Goal: Task Accomplishment & Management: Manage account settings

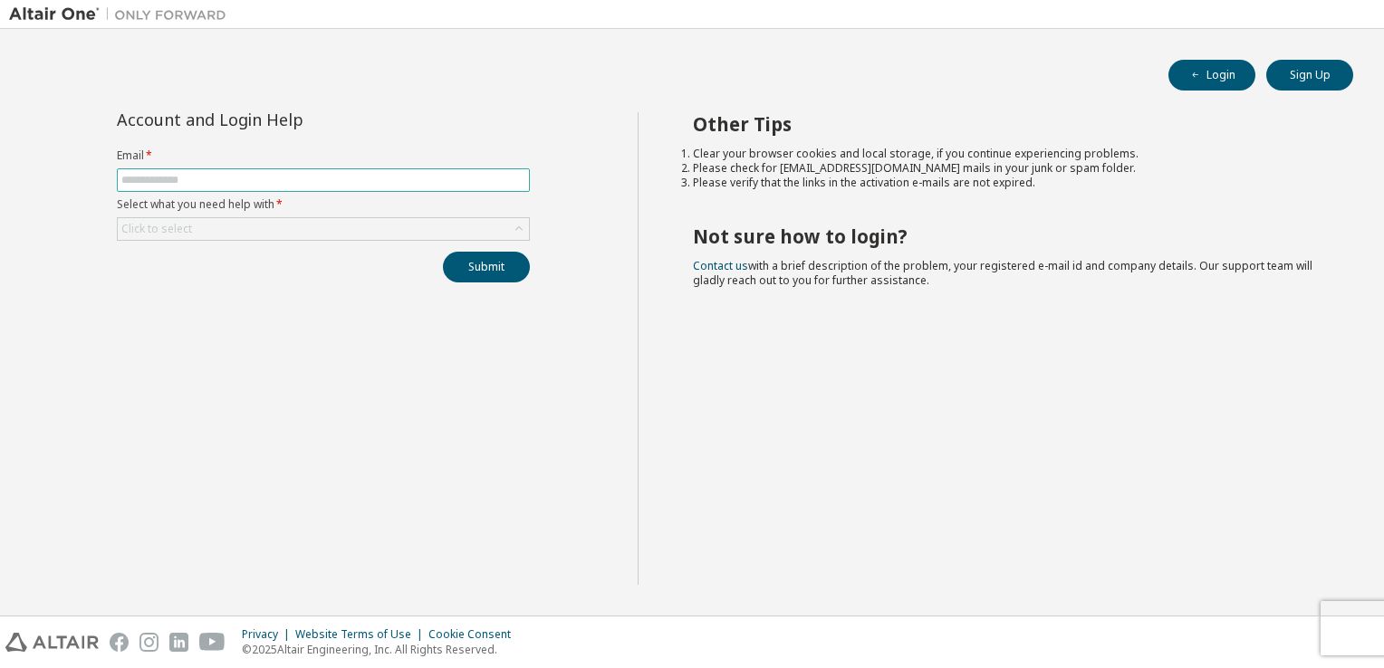
click at [215, 181] on input "text" at bounding box center [323, 180] width 404 height 14
type input "**********"
click at [233, 219] on div "Click to select" at bounding box center [323, 229] width 411 height 22
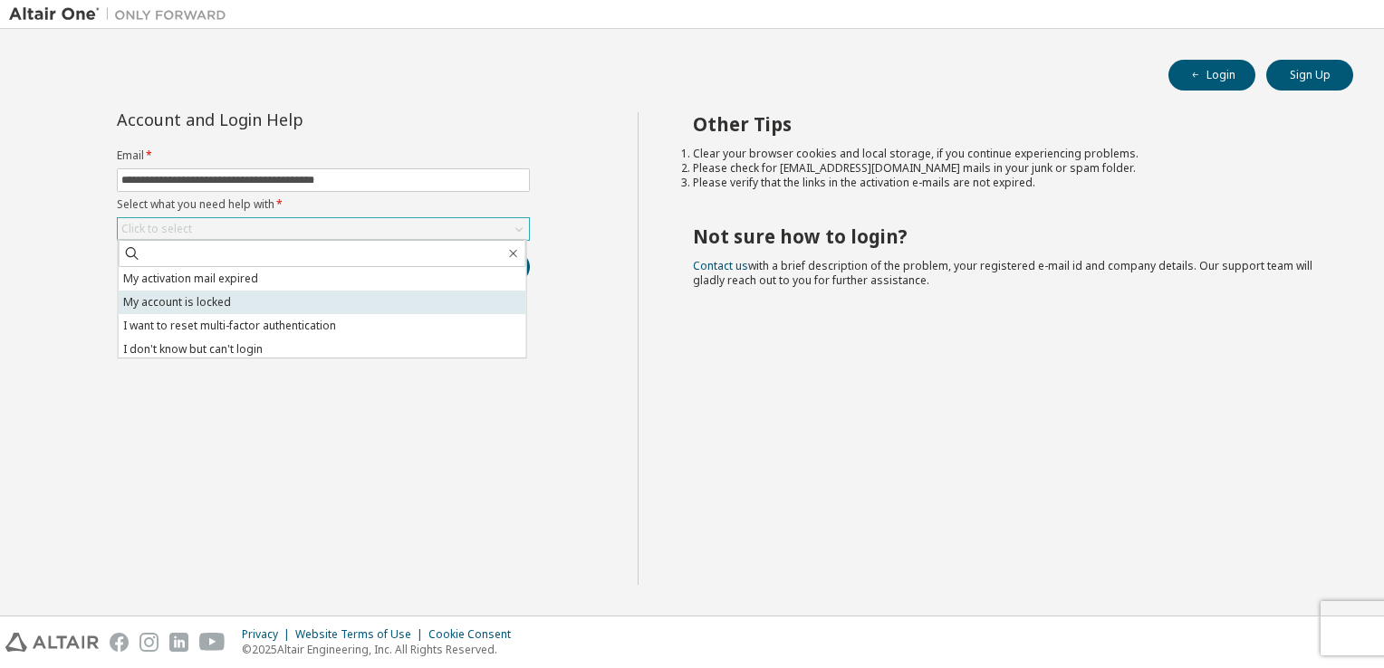
scroll to position [51, 0]
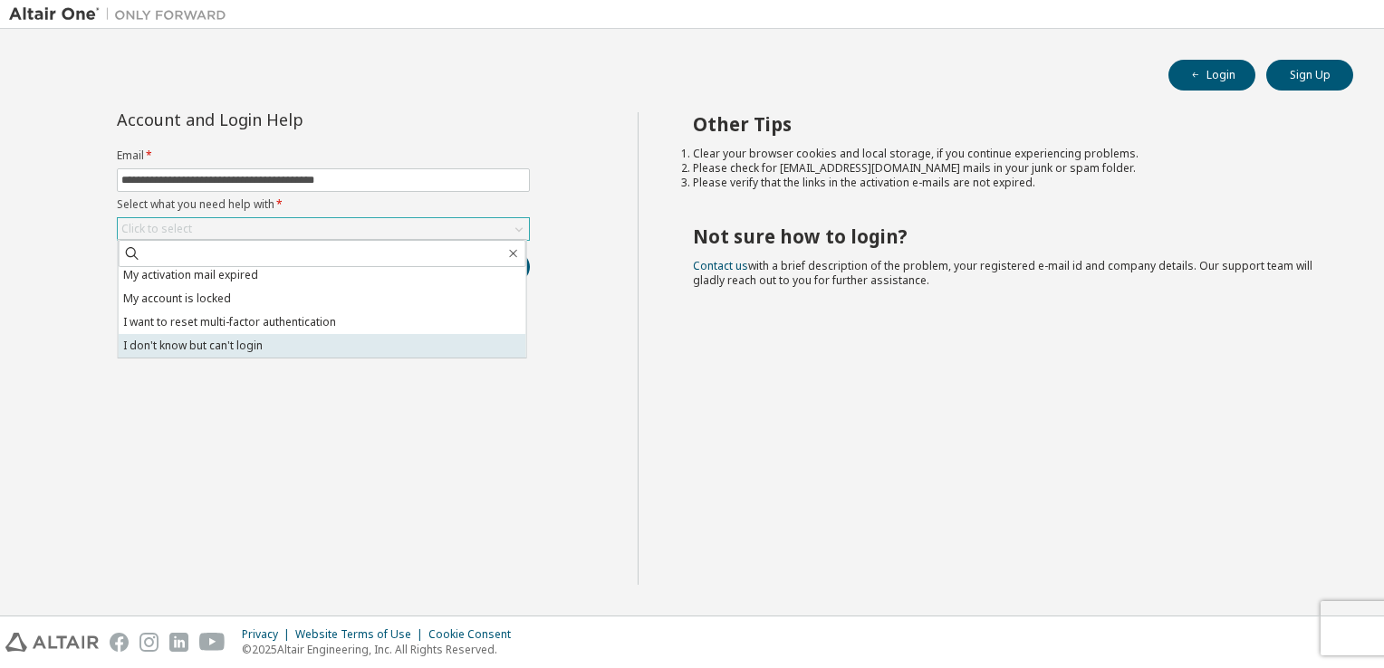
click at [264, 347] on li "I don't know but can't login" at bounding box center [323, 346] width 408 height 24
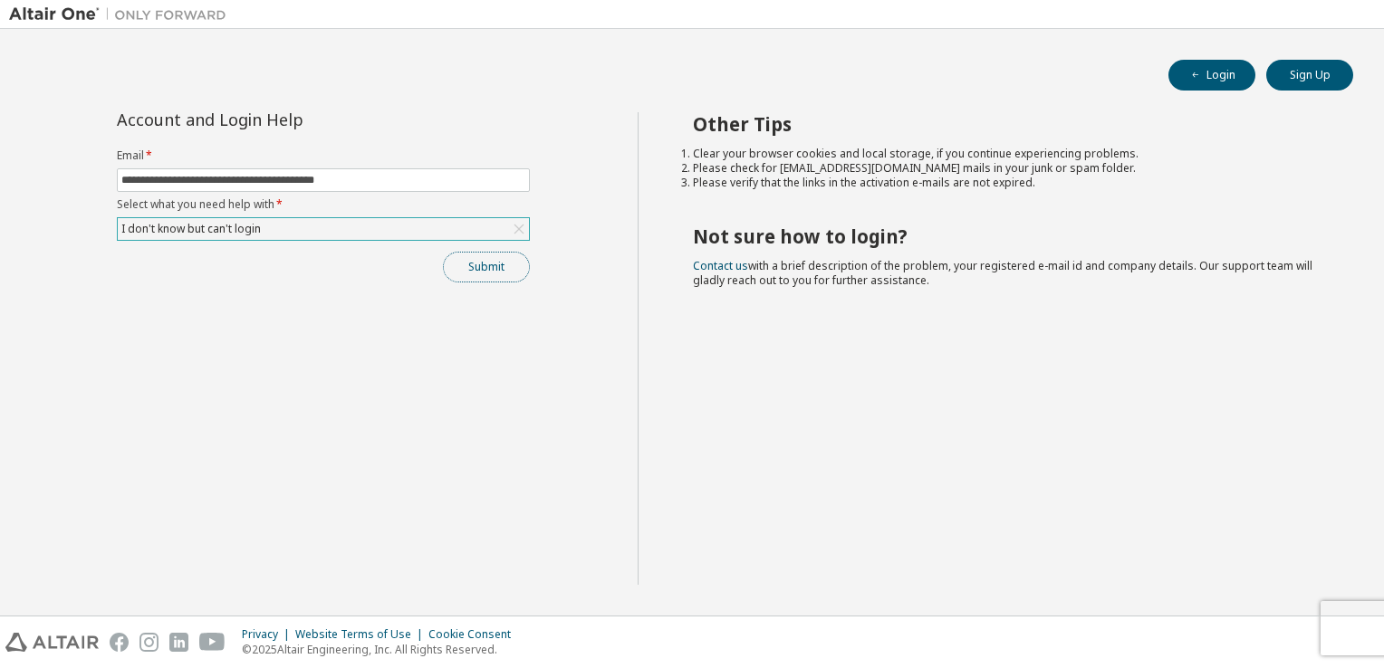
click at [486, 266] on button "Submit" at bounding box center [486, 267] width 87 height 31
click at [472, 270] on button "Submit" at bounding box center [486, 267] width 87 height 31
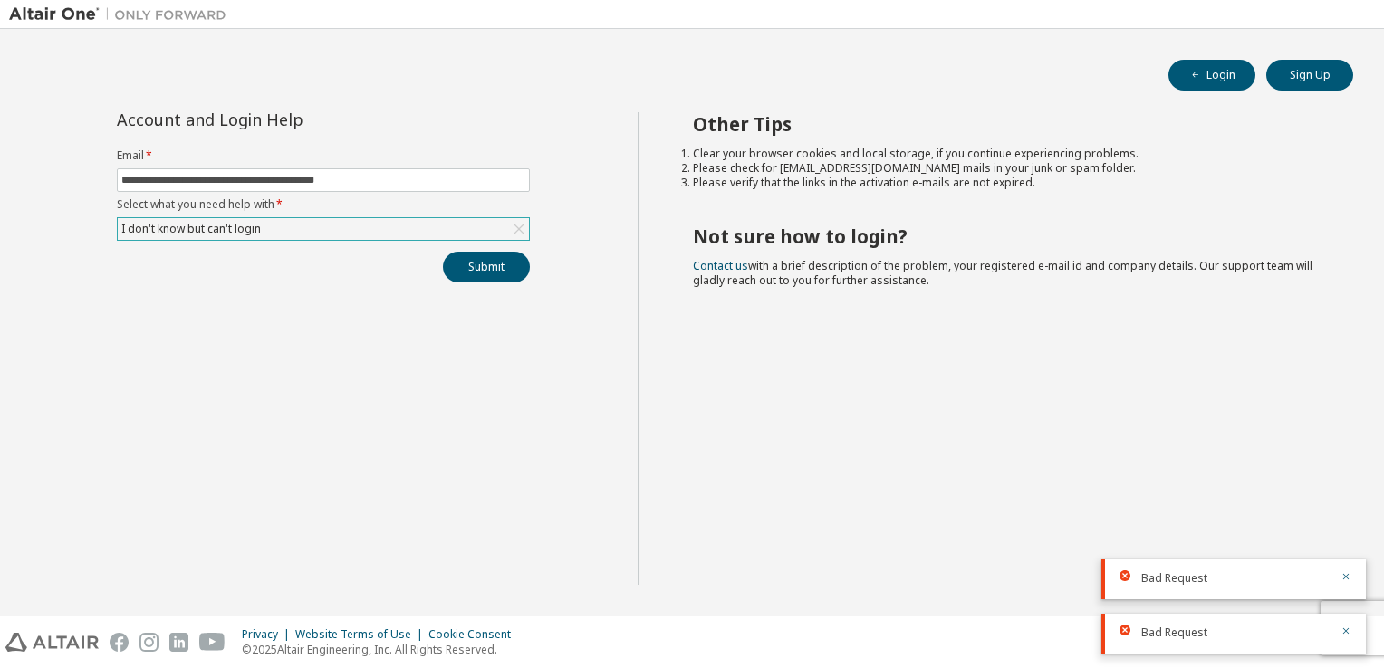
click at [452, 235] on div "I don't know but can't login" at bounding box center [323, 229] width 411 height 22
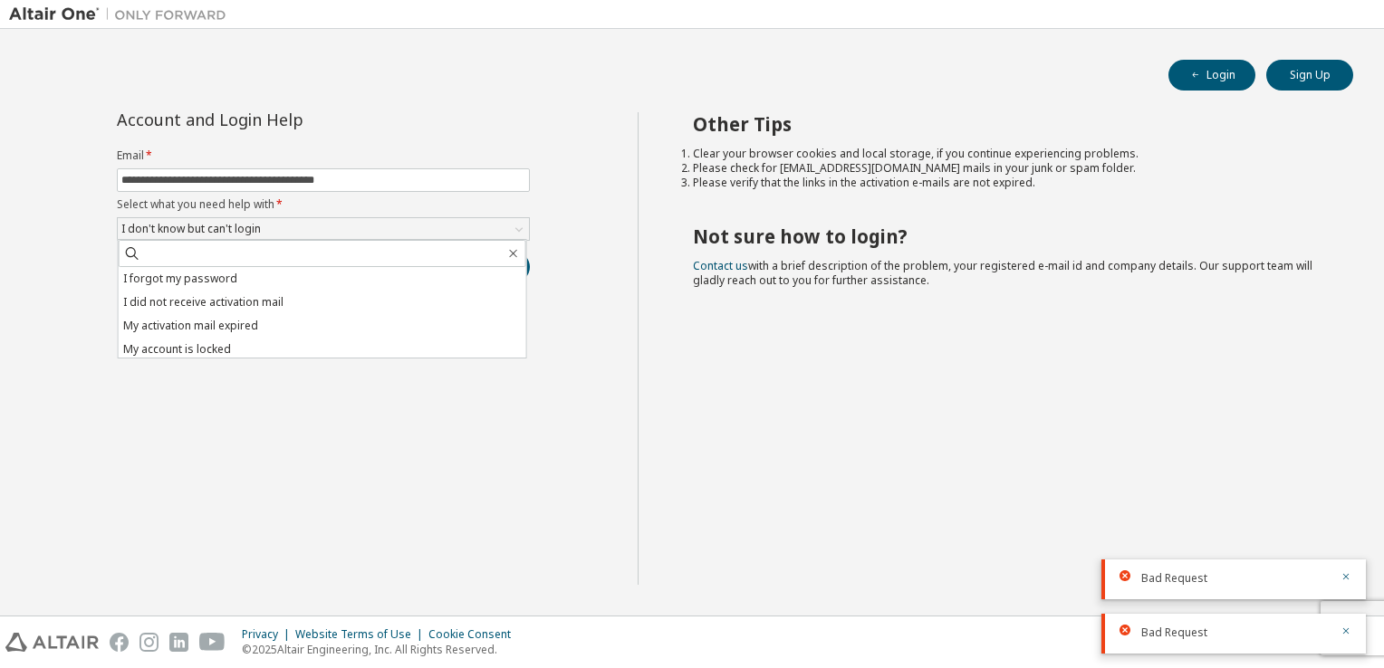
click at [55, 154] on div "**********" at bounding box center [323, 348] width 629 height 473
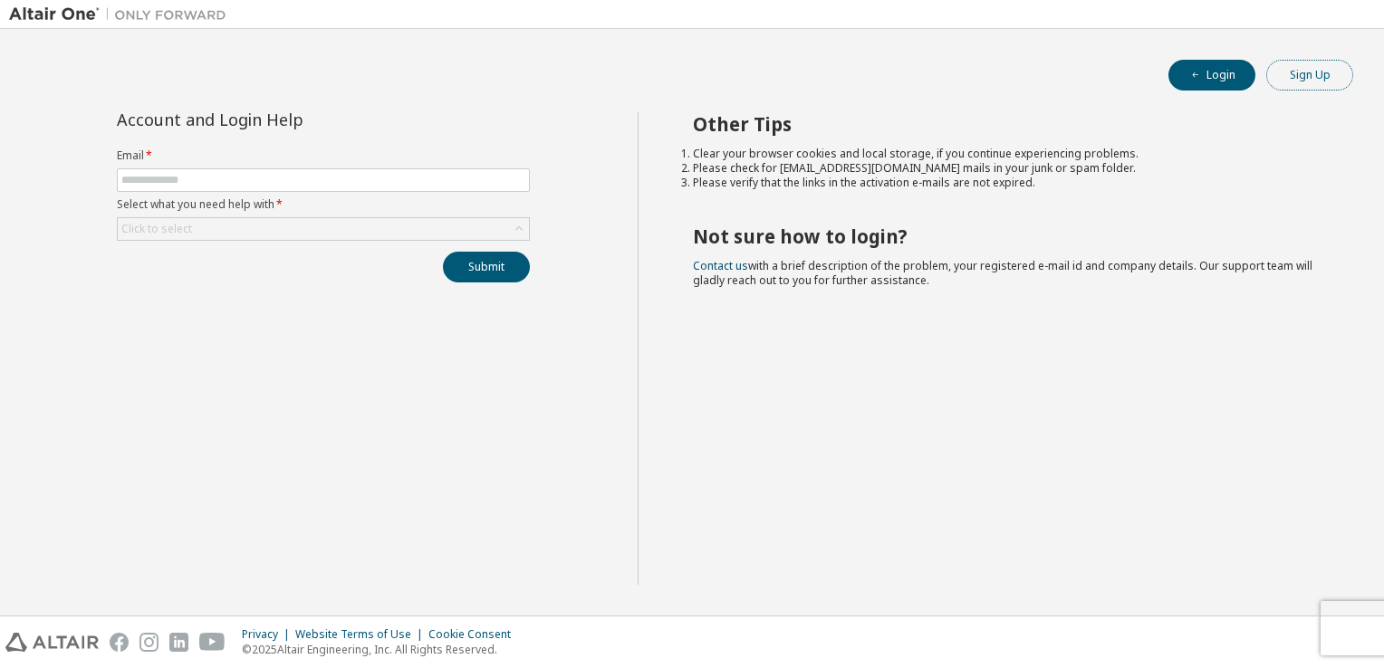
click at [1301, 71] on button "Sign Up" at bounding box center [1309, 75] width 87 height 31
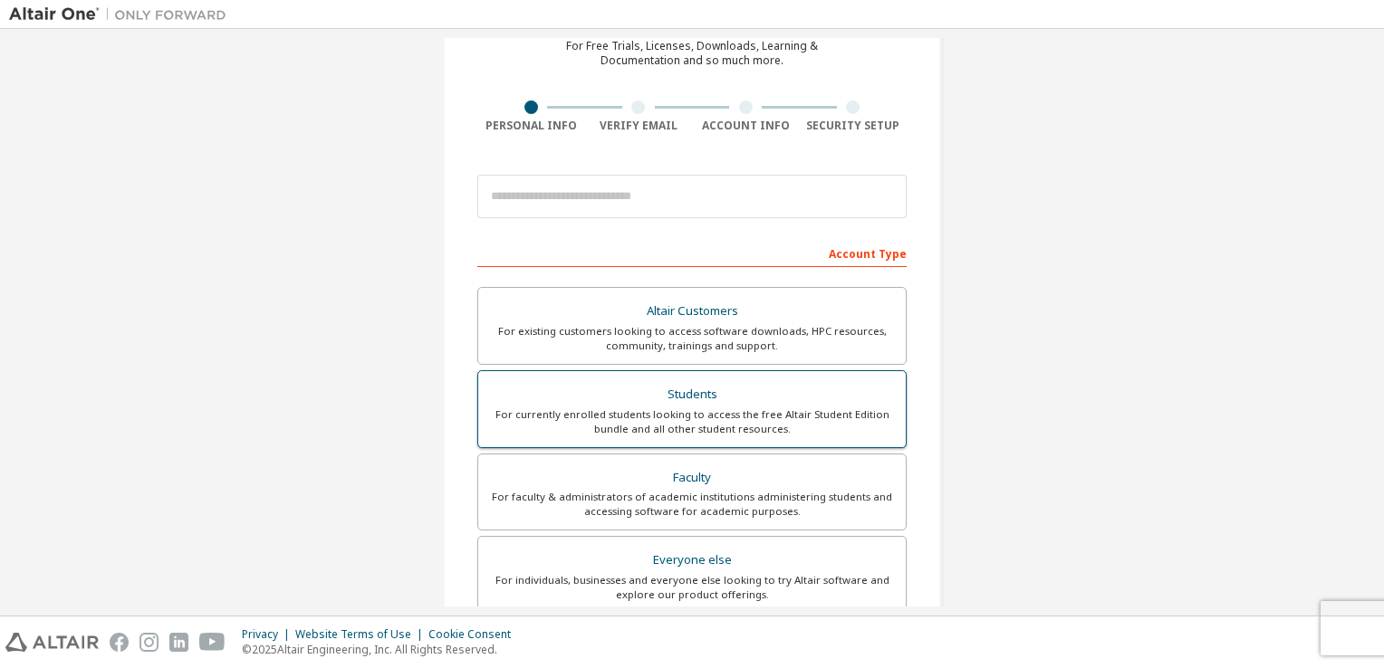
scroll to position [91, 0]
click at [689, 405] on div "For currently enrolled students looking to access the free Altair Student Editi…" at bounding box center [692, 419] width 406 height 29
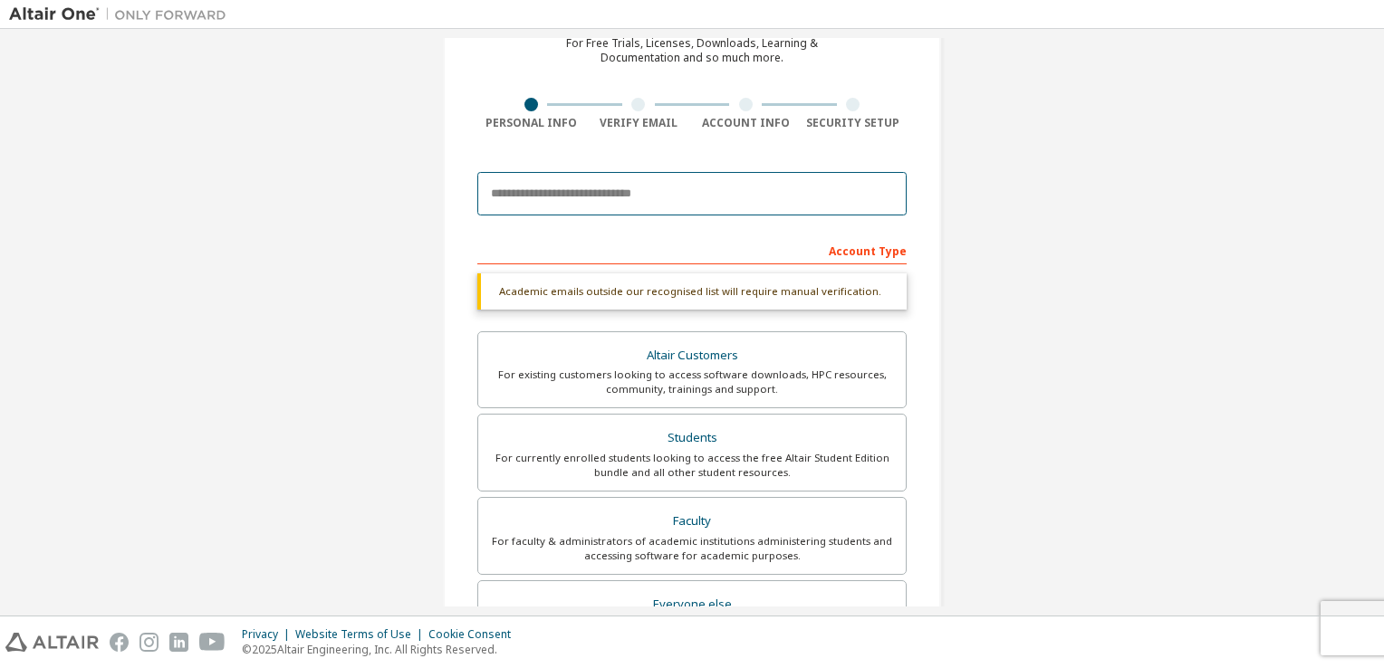
click at [705, 207] on input "email" at bounding box center [691, 193] width 429 height 43
type input "**********"
click at [807, 198] on input "**********" at bounding box center [691, 193] width 429 height 43
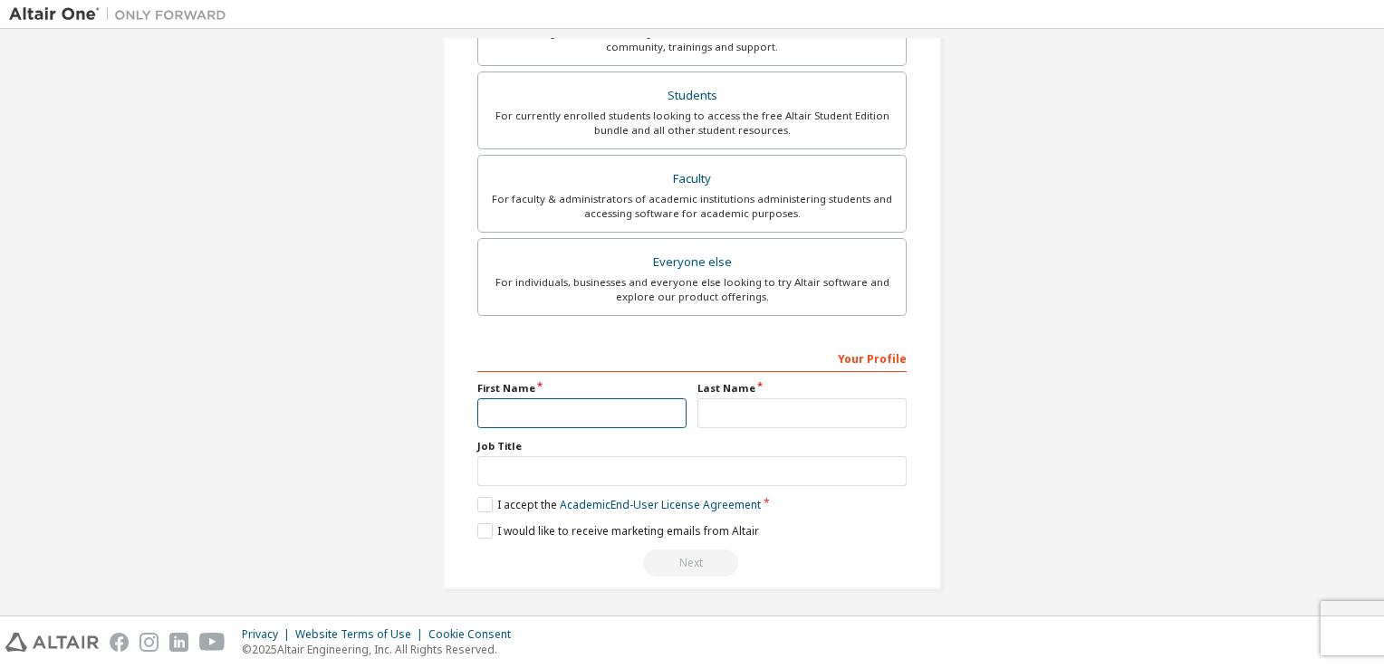
click at [610, 414] on input "text" at bounding box center [581, 413] width 209 height 30
type input "*********"
type input "***"
type input "*******"
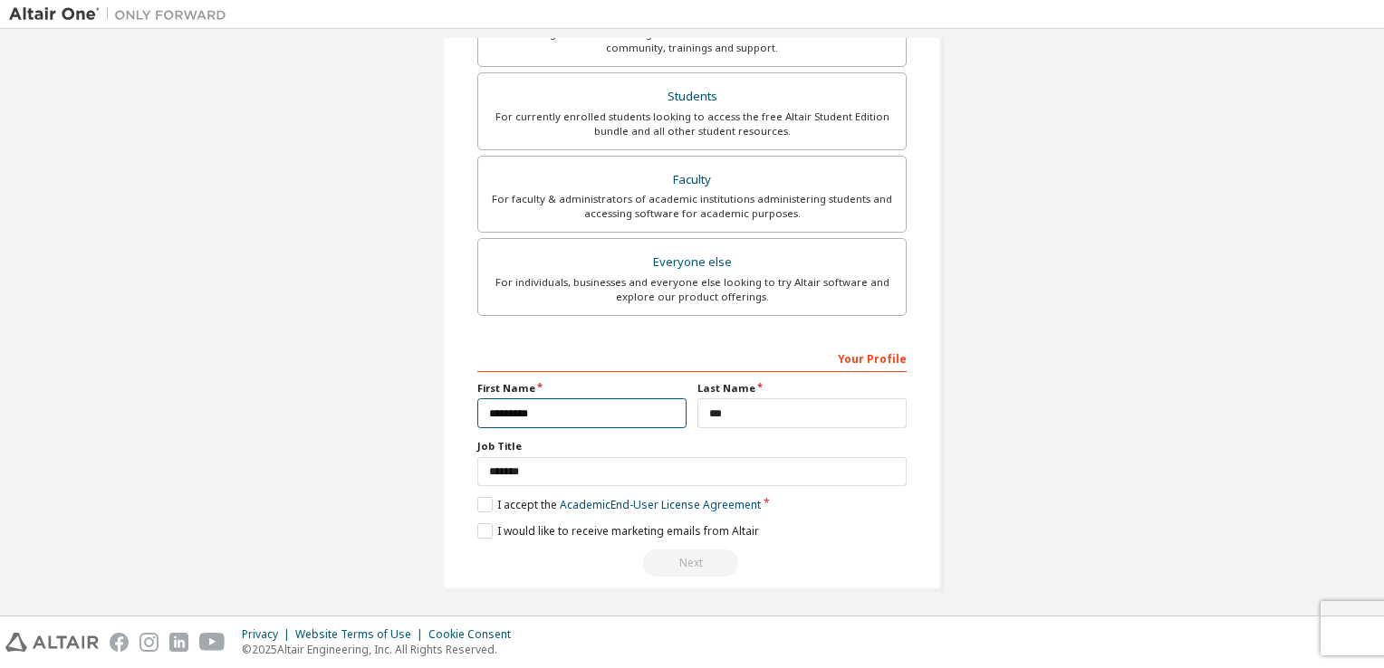
click at [641, 407] on input "*********" at bounding box center [581, 413] width 209 height 30
click at [744, 418] on input "***" at bounding box center [801, 413] width 209 height 30
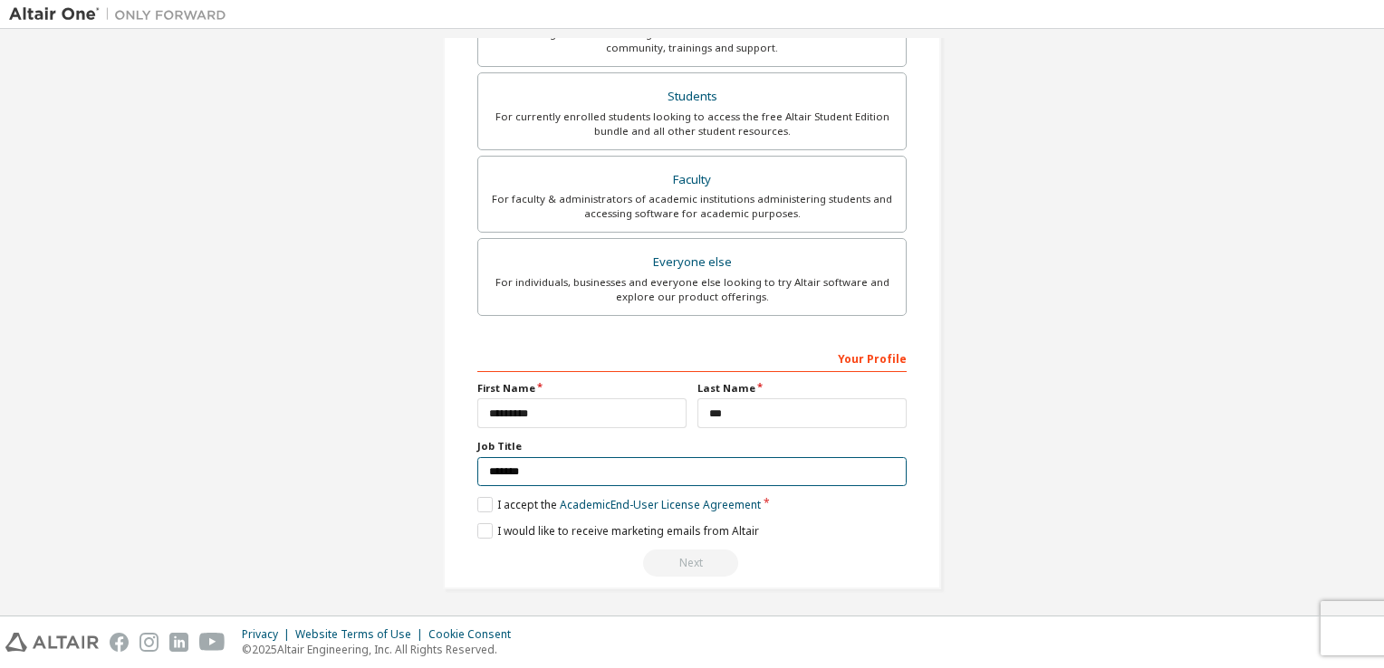
click at [678, 473] on input "*******" at bounding box center [691, 472] width 429 height 30
click at [497, 508] on label "I accept the Academic End-User License Agreement" at bounding box center [618, 504] width 283 height 15
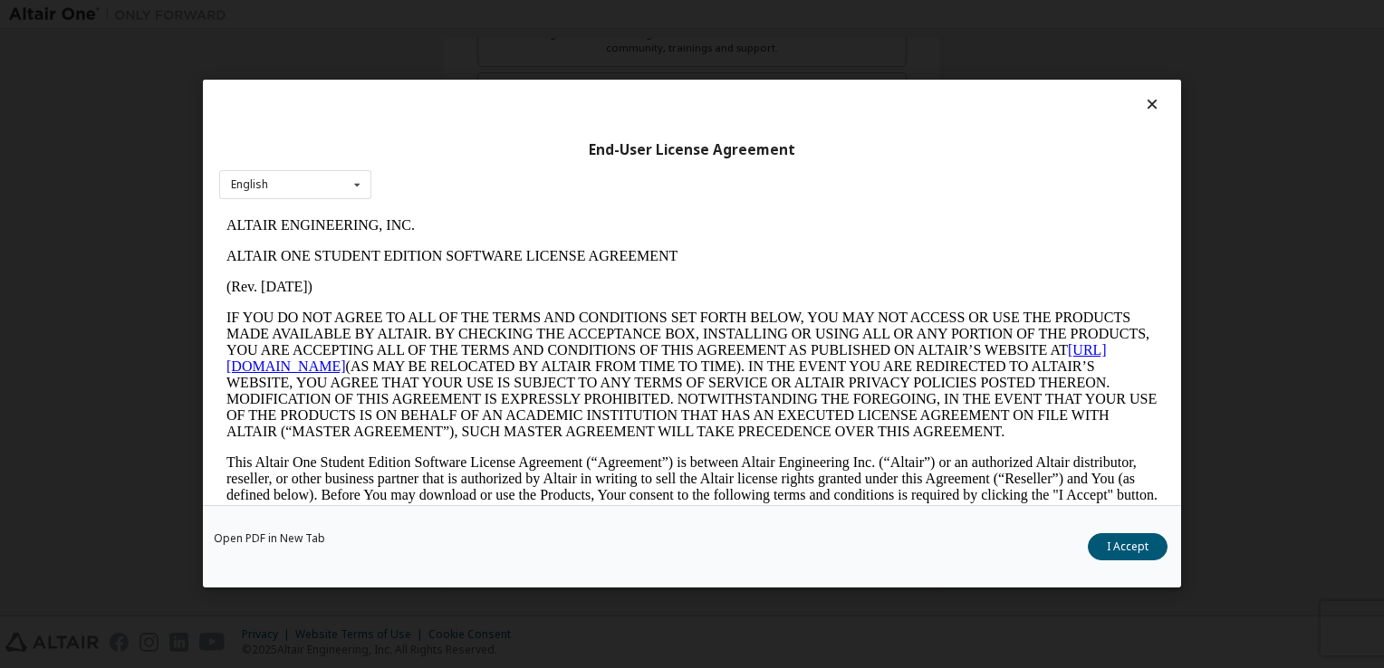
scroll to position [0, 0]
drag, startPoint x: 1150, startPoint y: 113, endPoint x: 1093, endPoint y: 128, distance: 58.9
click at [1149, 112] on icon at bounding box center [1152, 104] width 19 height 16
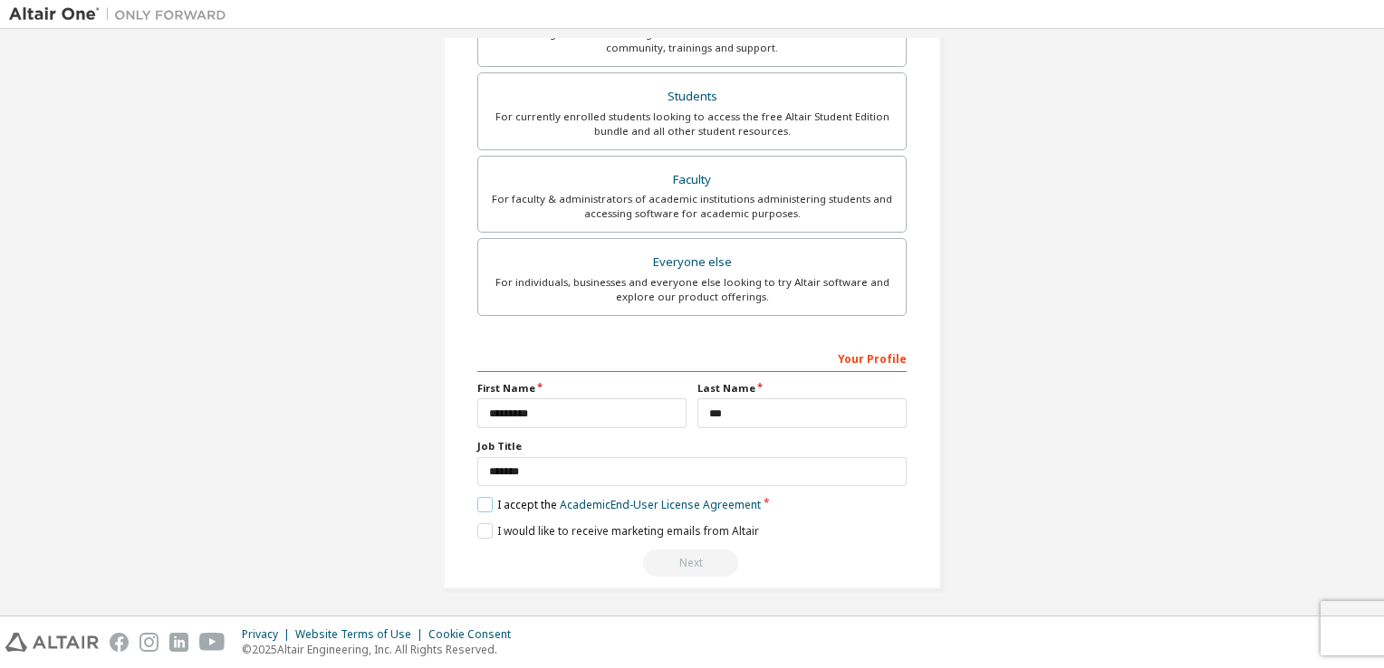
click at [482, 500] on label "I accept the Academic End-User License Agreement" at bounding box center [618, 504] width 283 height 15
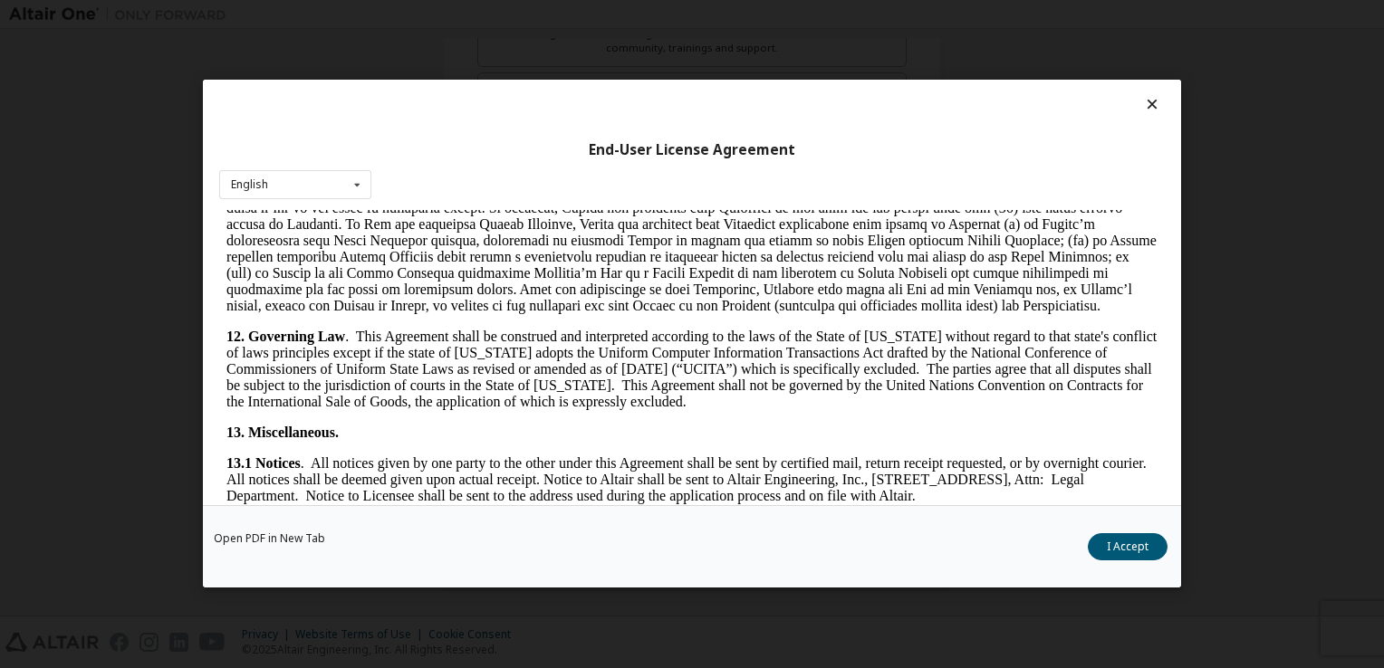
scroll to position [3022, 0]
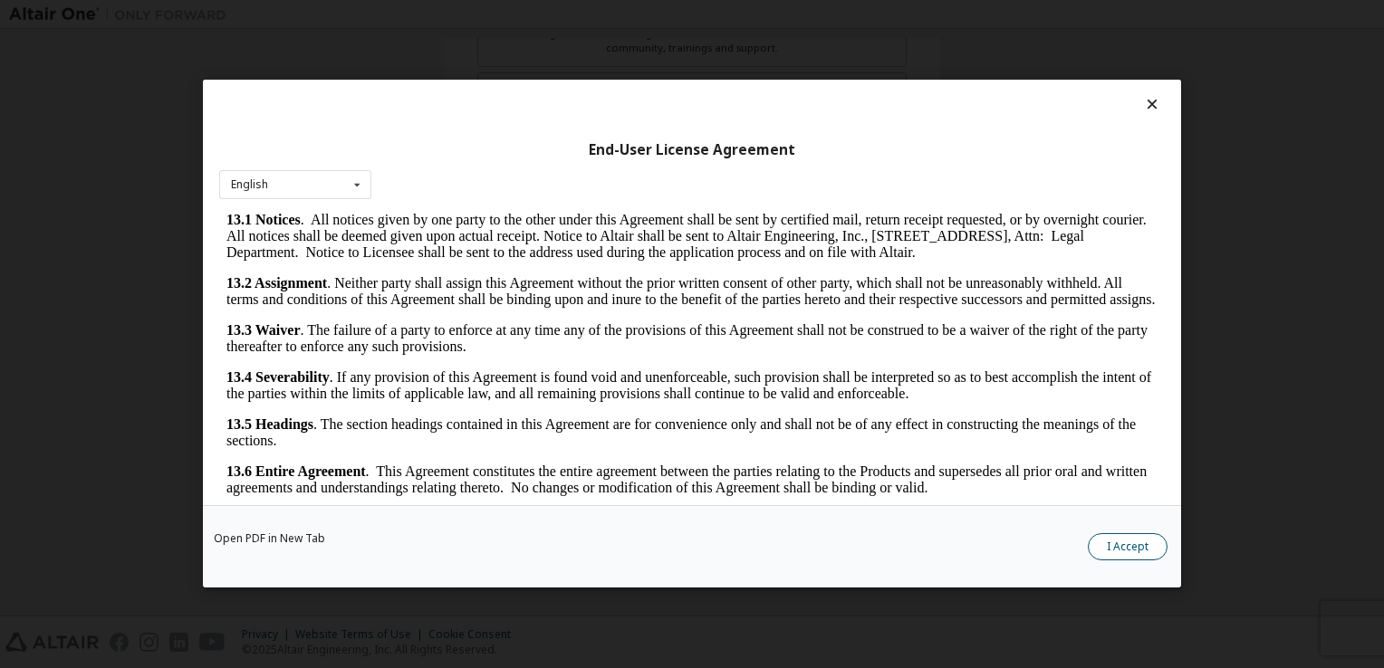
click at [1099, 552] on button "I Accept" at bounding box center [1128, 547] width 80 height 27
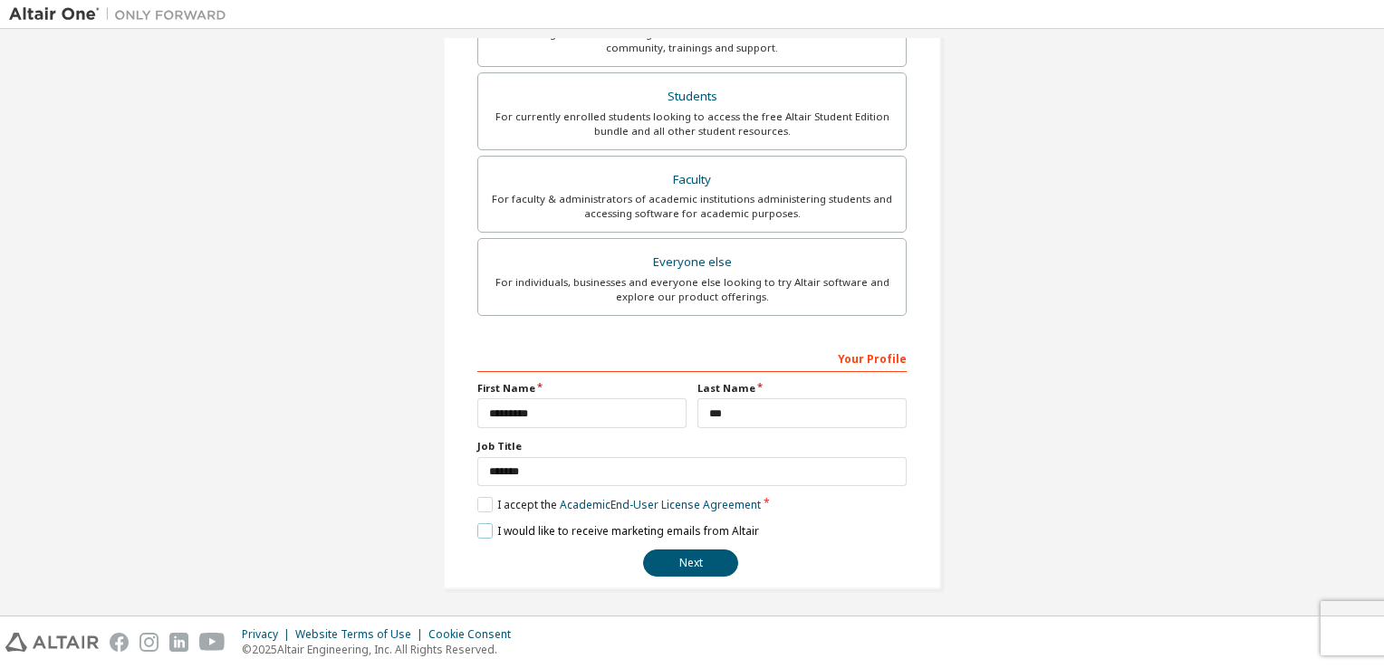
click at [556, 523] on label "I would like to receive marketing emails from Altair" at bounding box center [618, 530] width 282 height 15
click at [611, 418] on input "*********" at bounding box center [581, 413] width 209 height 30
click at [917, 521] on div "**********" at bounding box center [692, 132] width 498 height 916
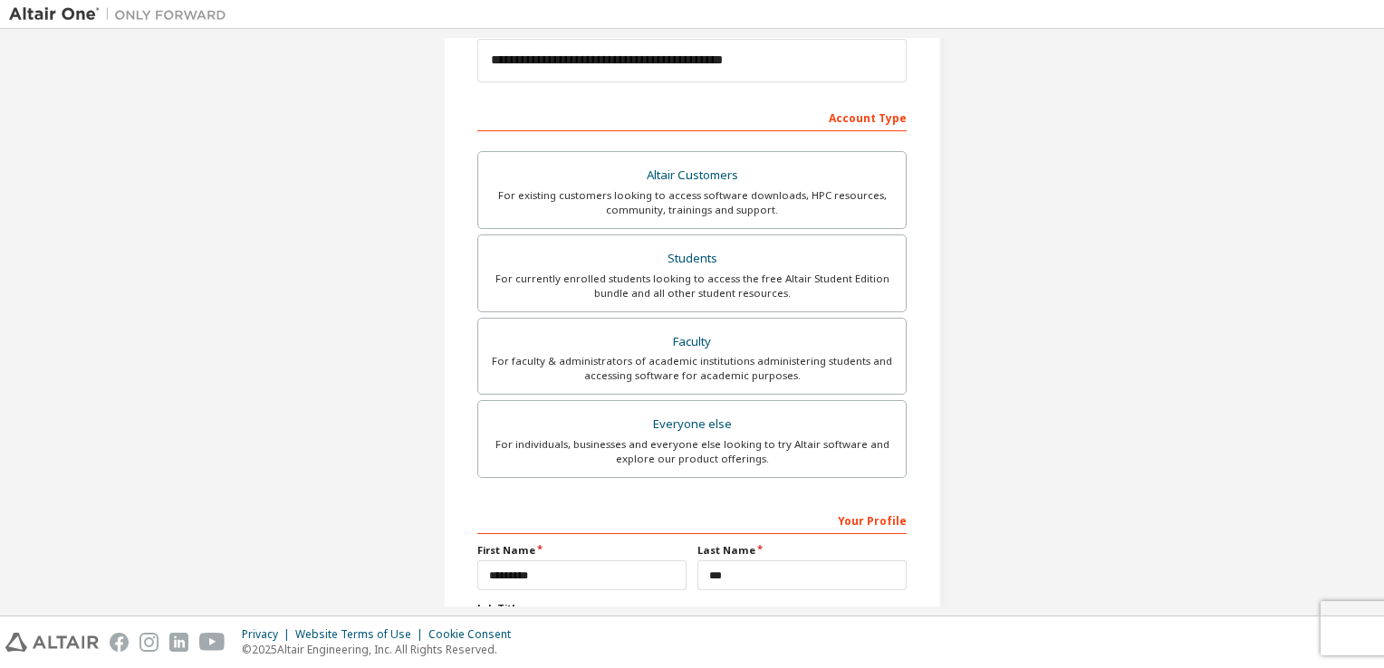
scroll to position [386, 0]
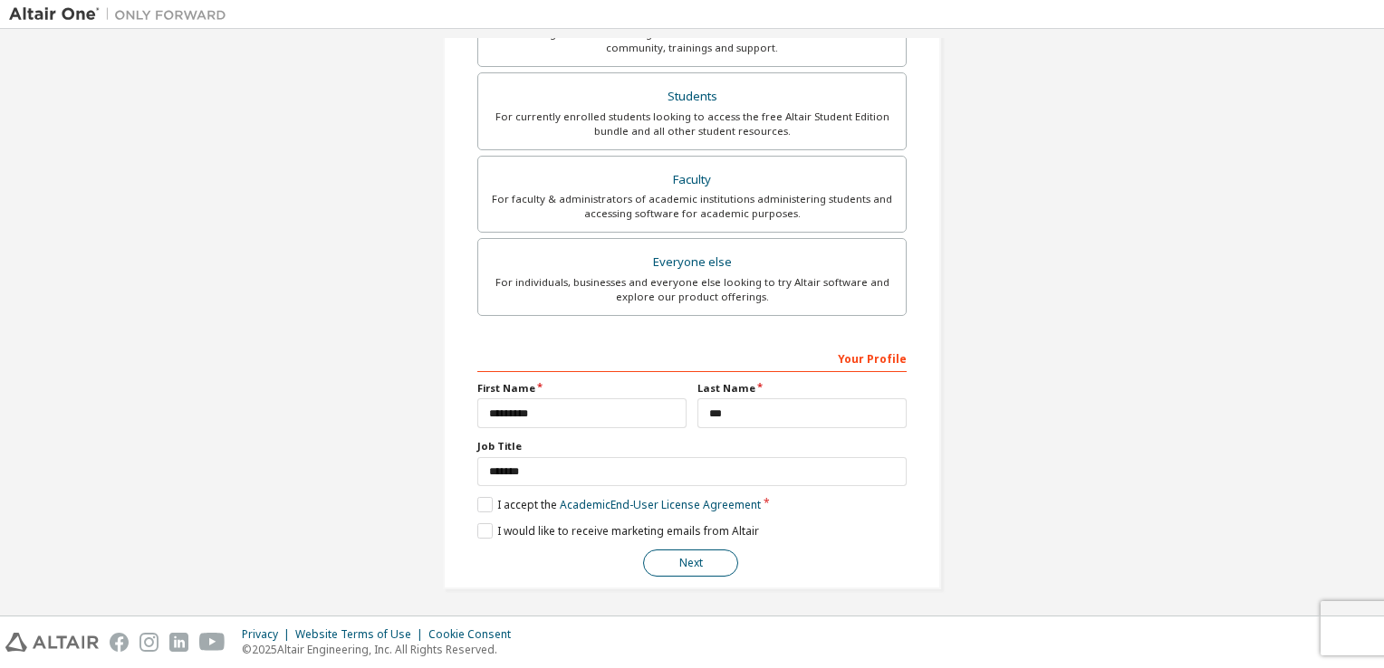
click at [718, 555] on button "Next" at bounding box center [690, 563] width 95 height 27
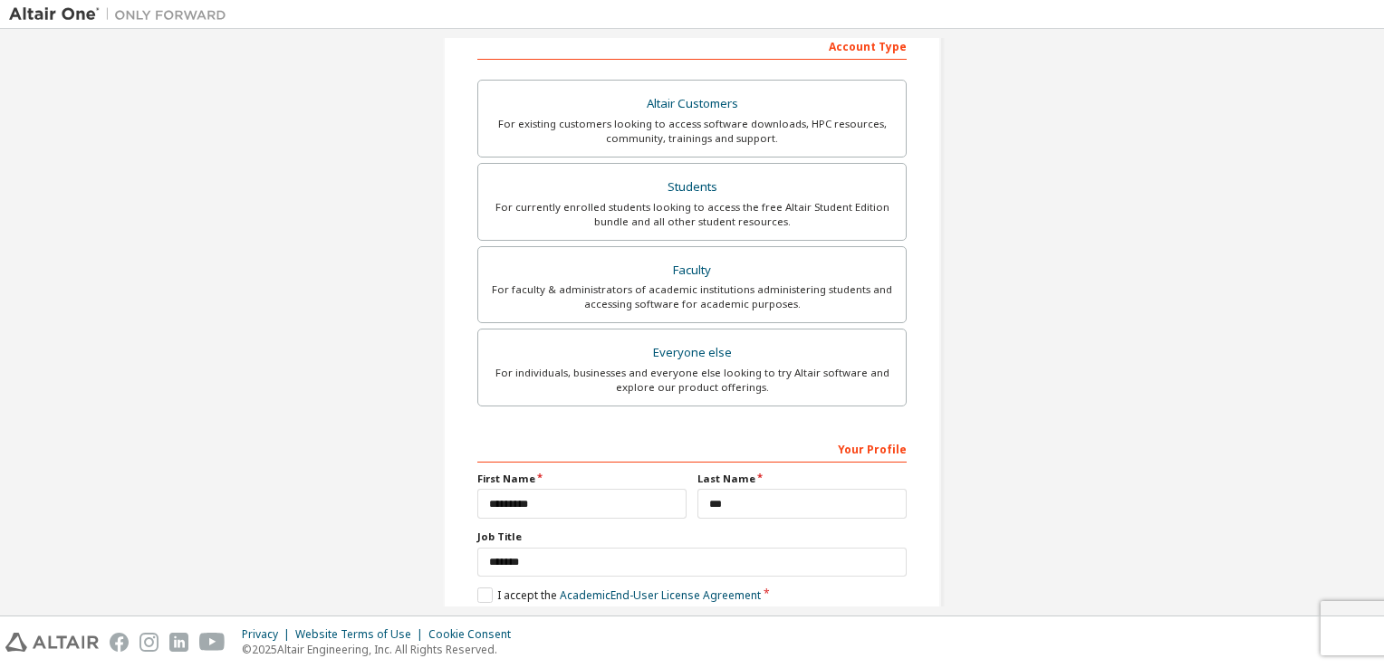
scroll to position [0, 0]
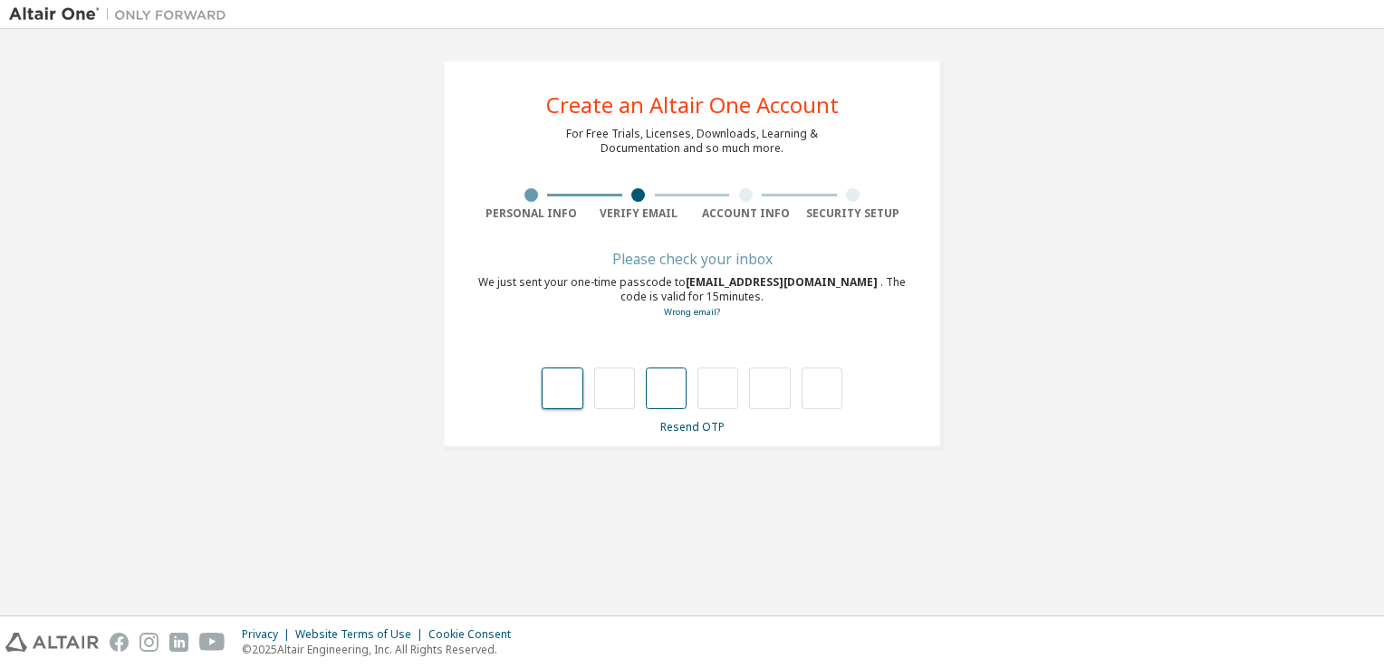
type input "*"
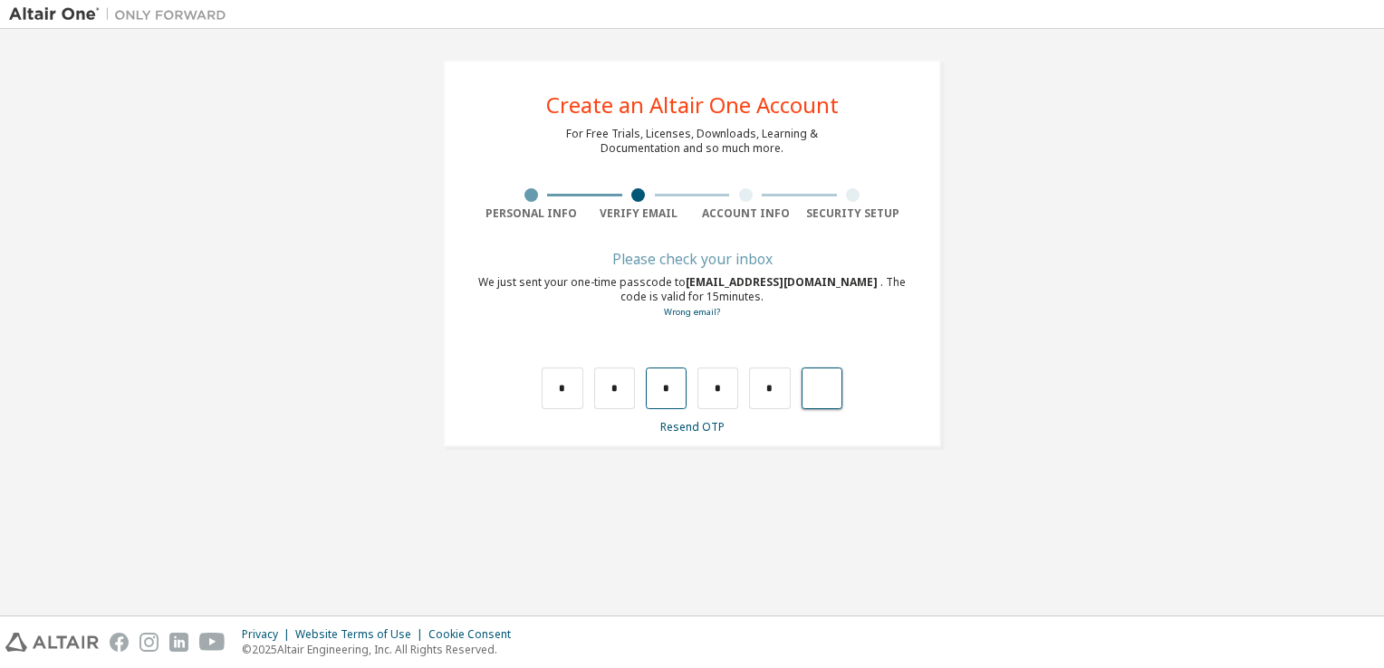
type input "*"
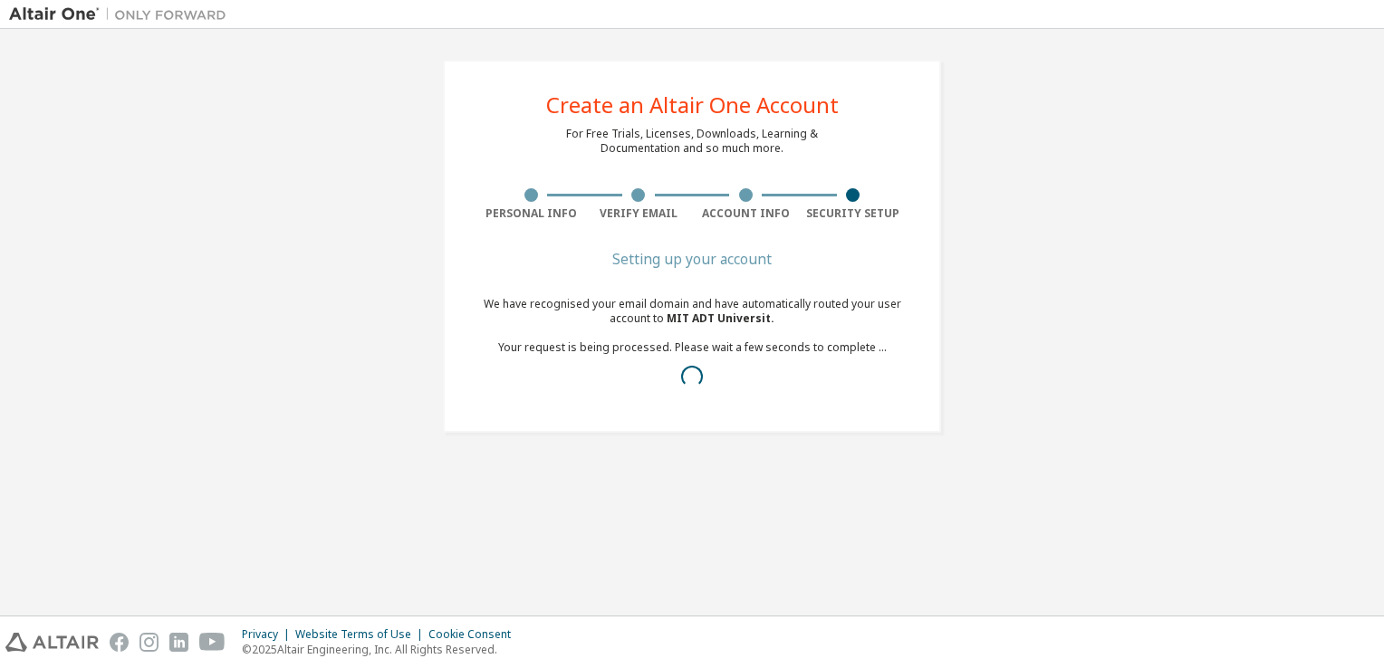
click at [703, 364] on div "We have recognised your email domain and have automatically routed your user ac…" at bounding box center [691, 347] width 429 height 101
drag, startPoint x: 674, startPoint y: 348, endPoint x: 849, endPoint y: 358, distance: 175.1
click at [849, 358] on div "We have recognised your email domain and have automatically routed your user ac…" at bounding box center [691, 347] width 429 height 101
click at [850, 349] on div "We have recognised your email domain and have automatically routed your user ac…" at bounding box center [691, 347] width 429 height 101
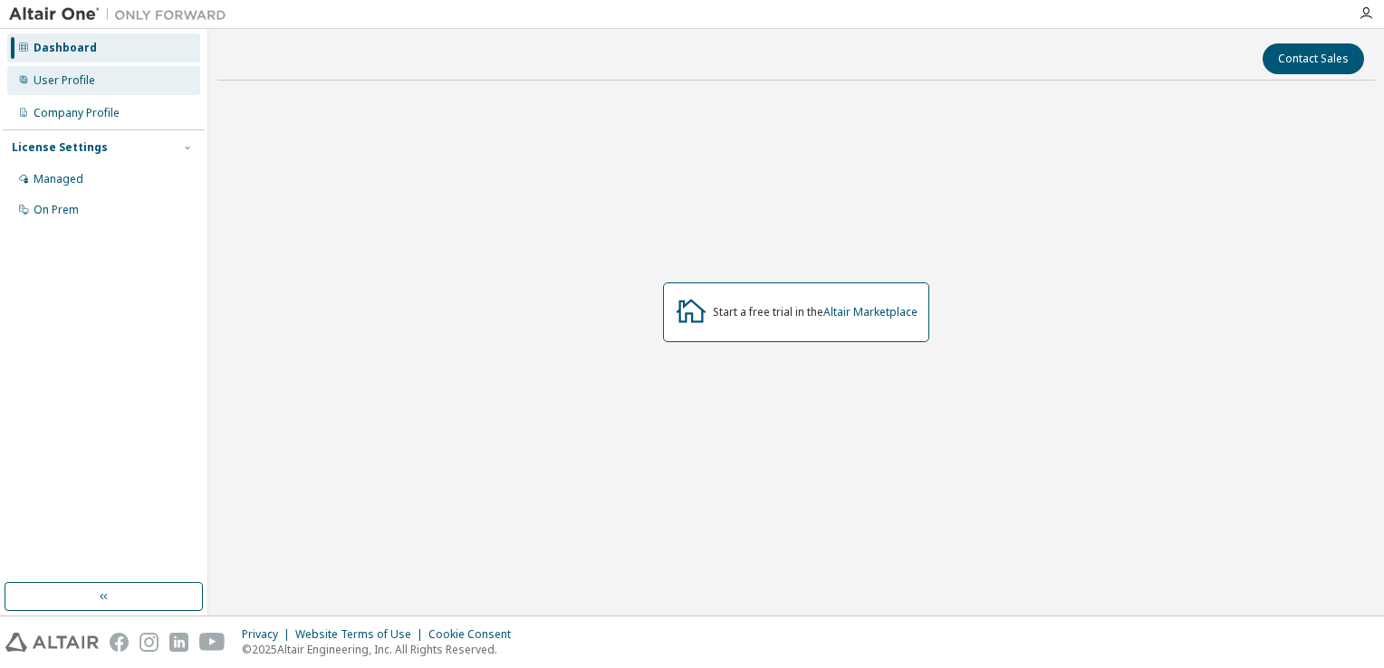
click at [109, 93] on div "User Profile" at bounding box center [103, 80] width 193 height 29
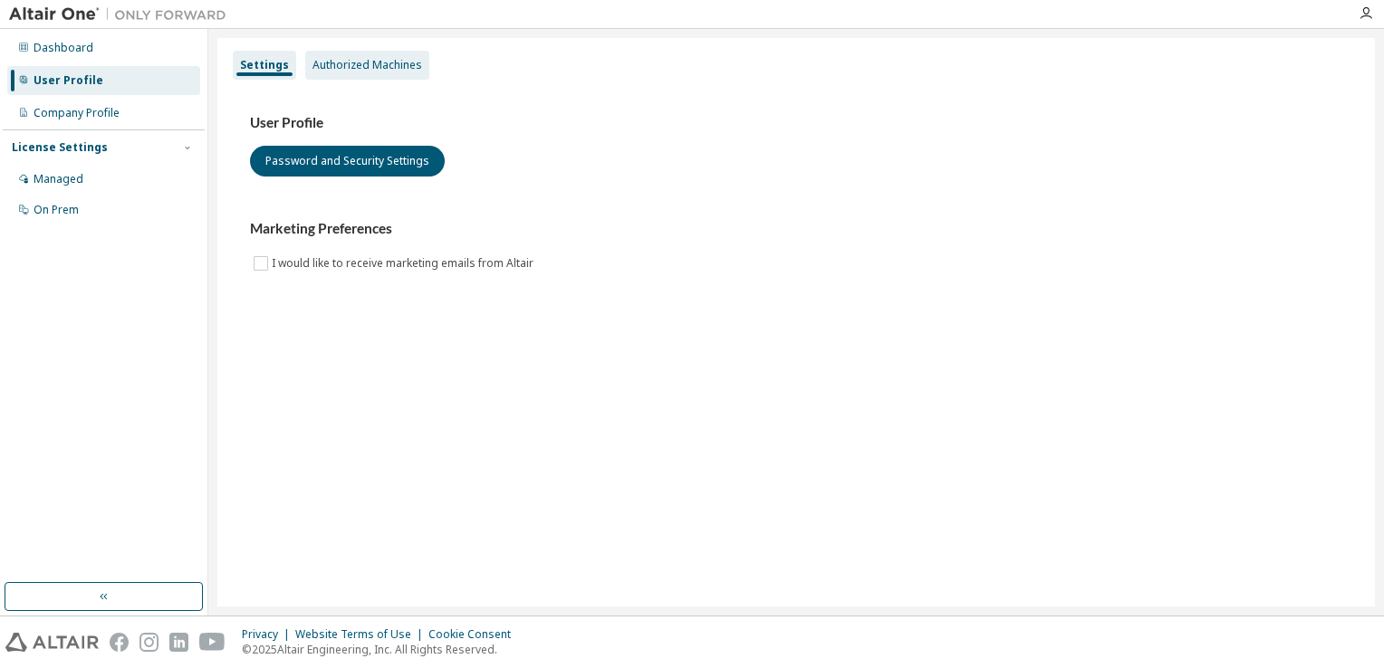
click at [342, 74] on div "Authorized Machines" at bounding box center [367, 65] width 124 height 29
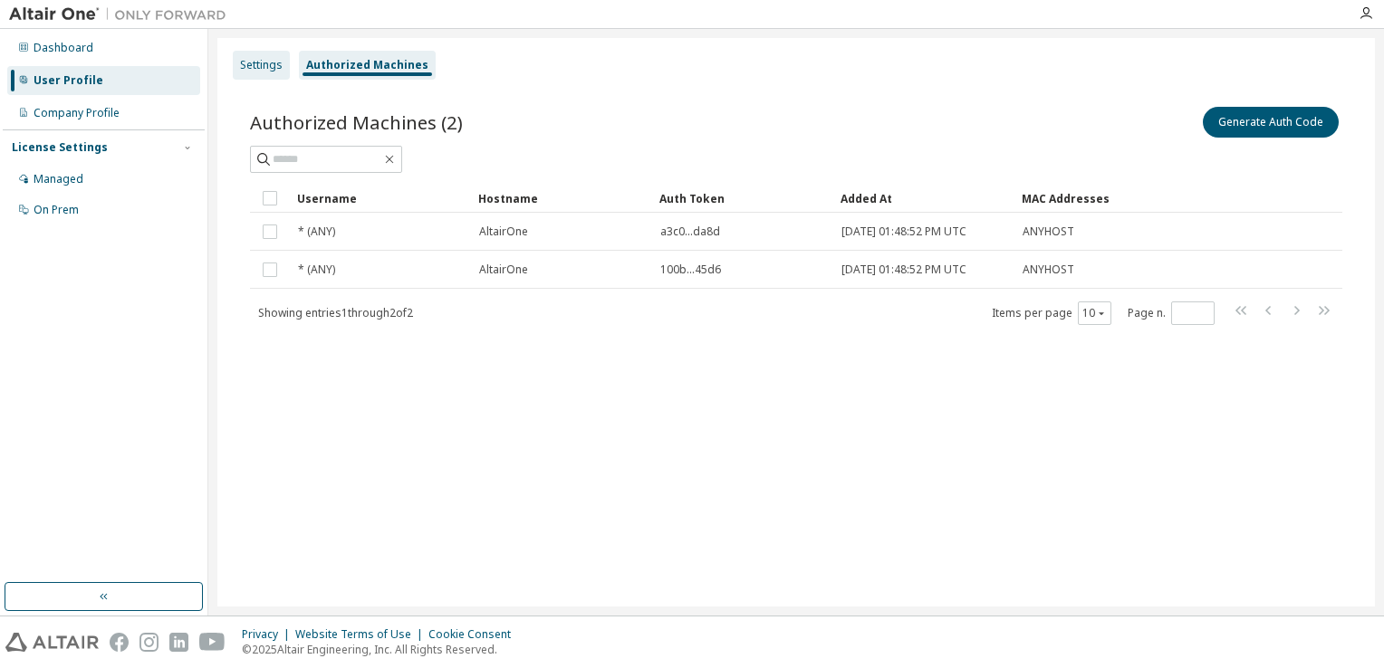
click at [268, 61] on div "Settings" at bounding box center [261, 65] width 43 height 14
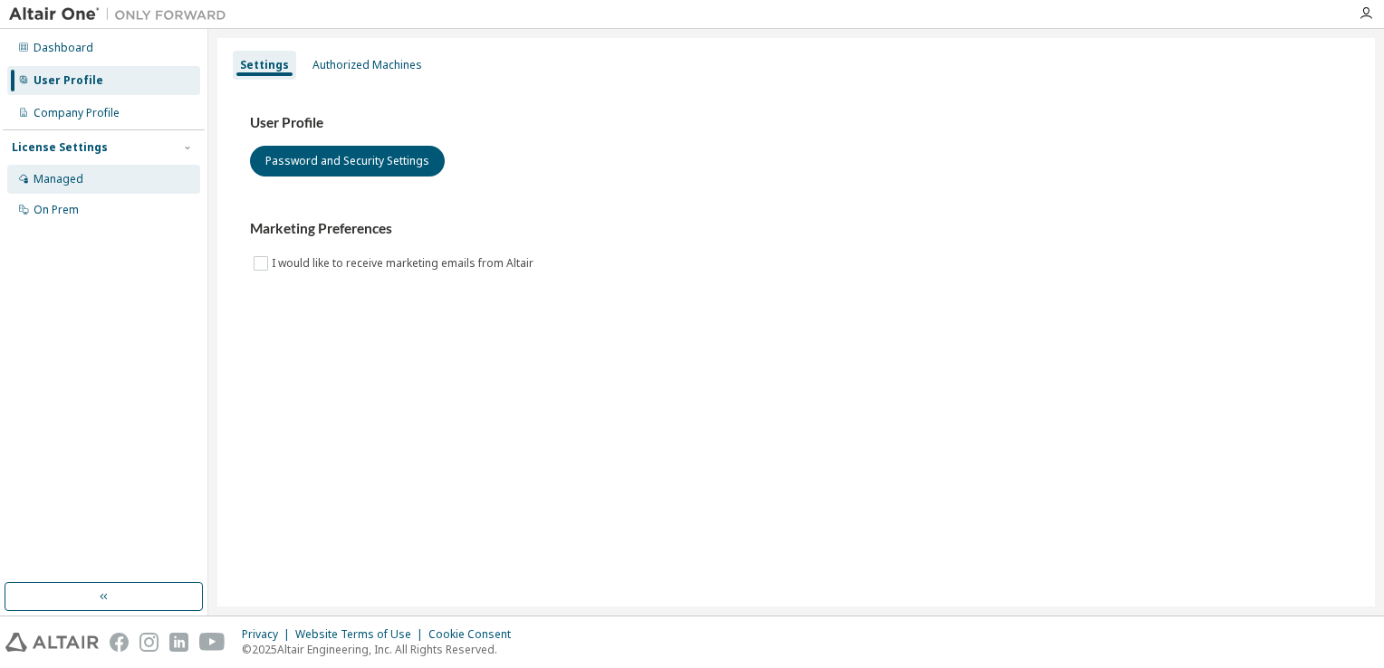
click at [112, 187] on div "Managed" at bounding box center [103, 179] width 193 height 29
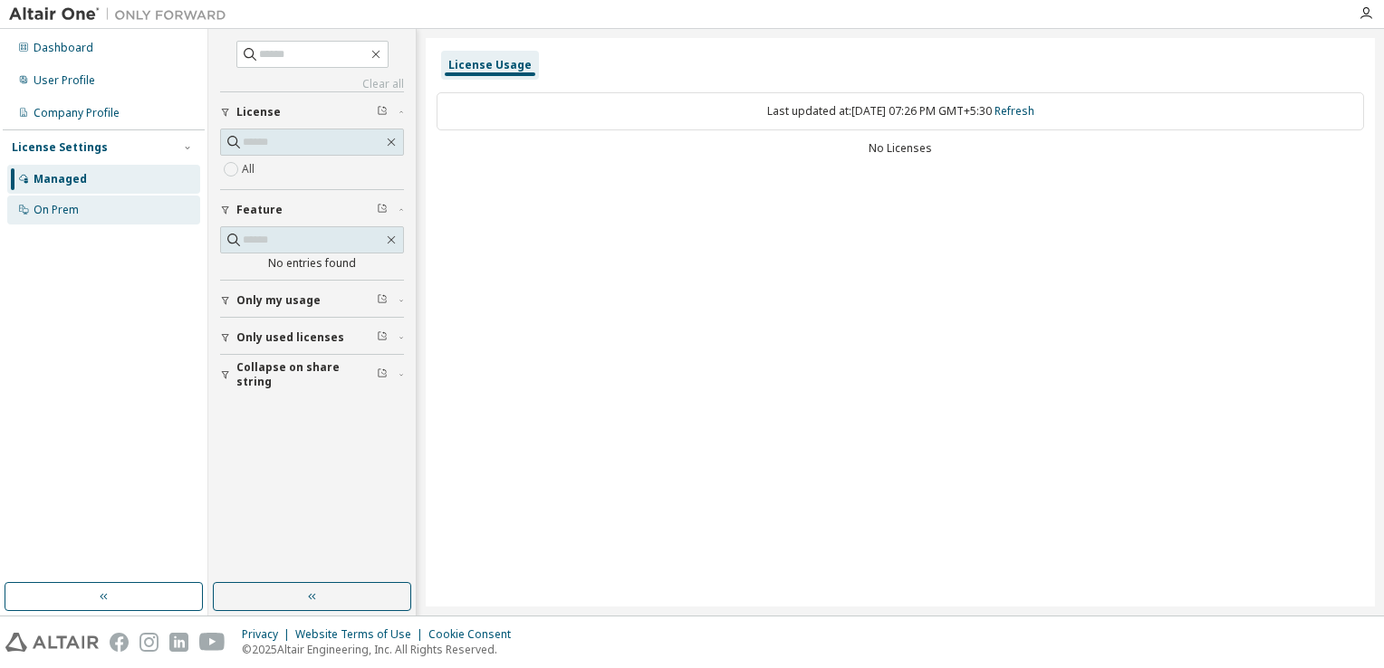
click at [91, 205] on div "On Prem" at bounding box center [103, 210] width 193 height 29
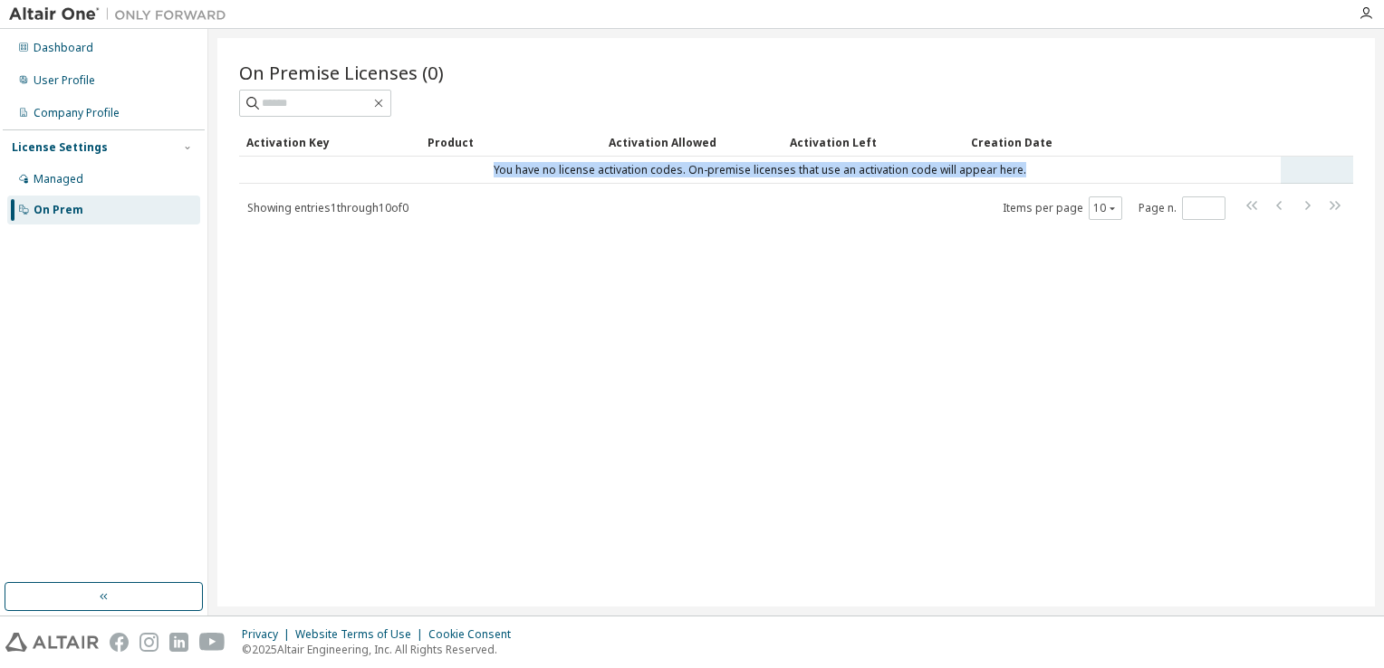
drag, startPoint x: 480, startPoint y: 176, endPoint x: 1035, endPoint y: 168, distance: 555.2
click at [1035, 168] on td "You have no license activation codes. On-premise licenses that use an activatio…" at bounding box center [759, 170] width 1041 height 27
drag, startPoint x: 438, startPoint y: 178, endPoint x: 423, endPoint y: 178, distance: 15.4
click at [437, 178] on td "You have no license activation codes. On-premise licenses that use an activatio…" at bounding box center [759, 170] width 1041 height 27
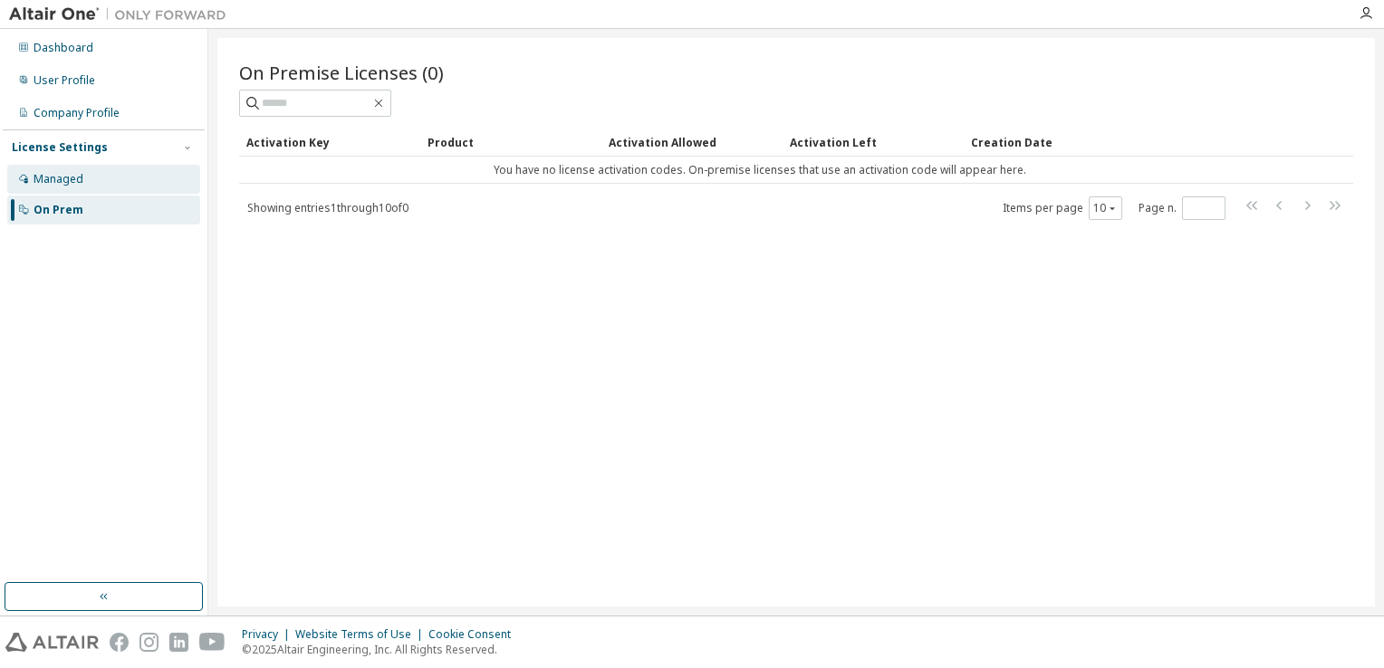
click at [120, 172] on div "Managed" at bounding box center [103, 179] width 193 height 29
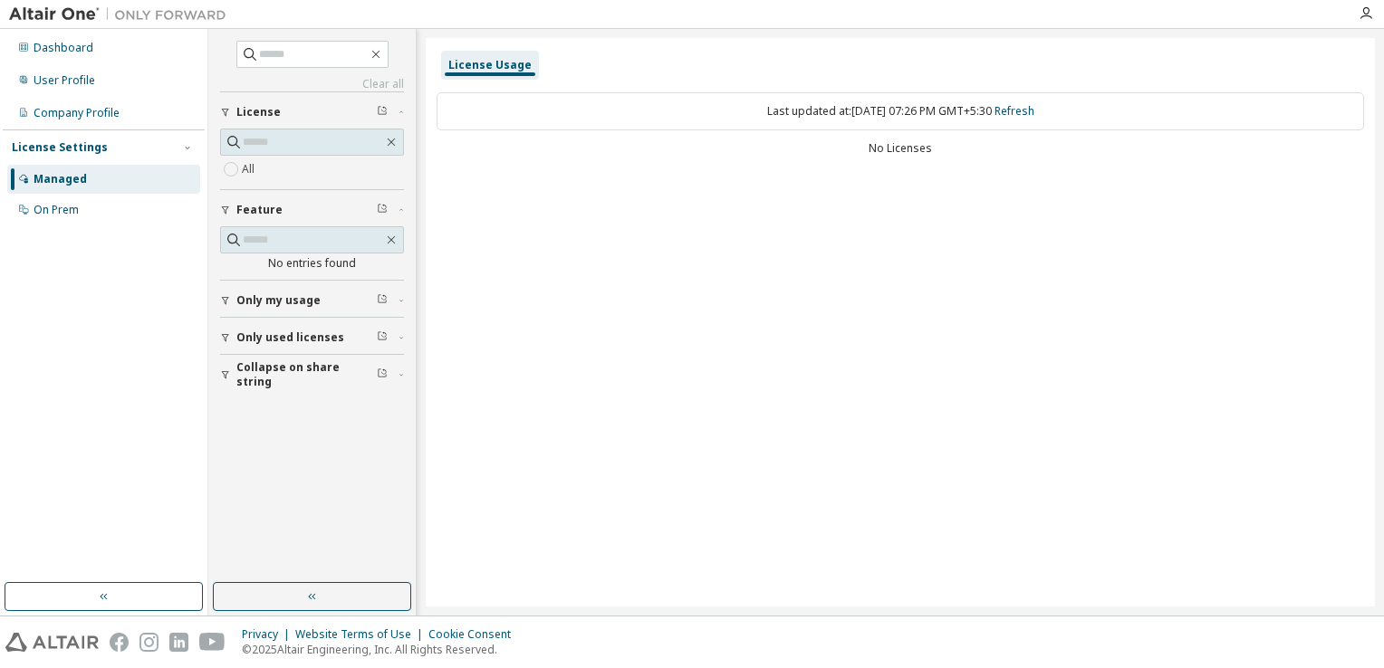
click at [278, 288] on button "Only my usage" at bounding box center [312, 301] width 184 height 40
click at [259, 370] on button "Only used licenses" at bounding box center [312, 390] width 184 height 40
click at [264, 460] on button "Collapse on share string" at bounding box center [312, 480] width 184 height 40
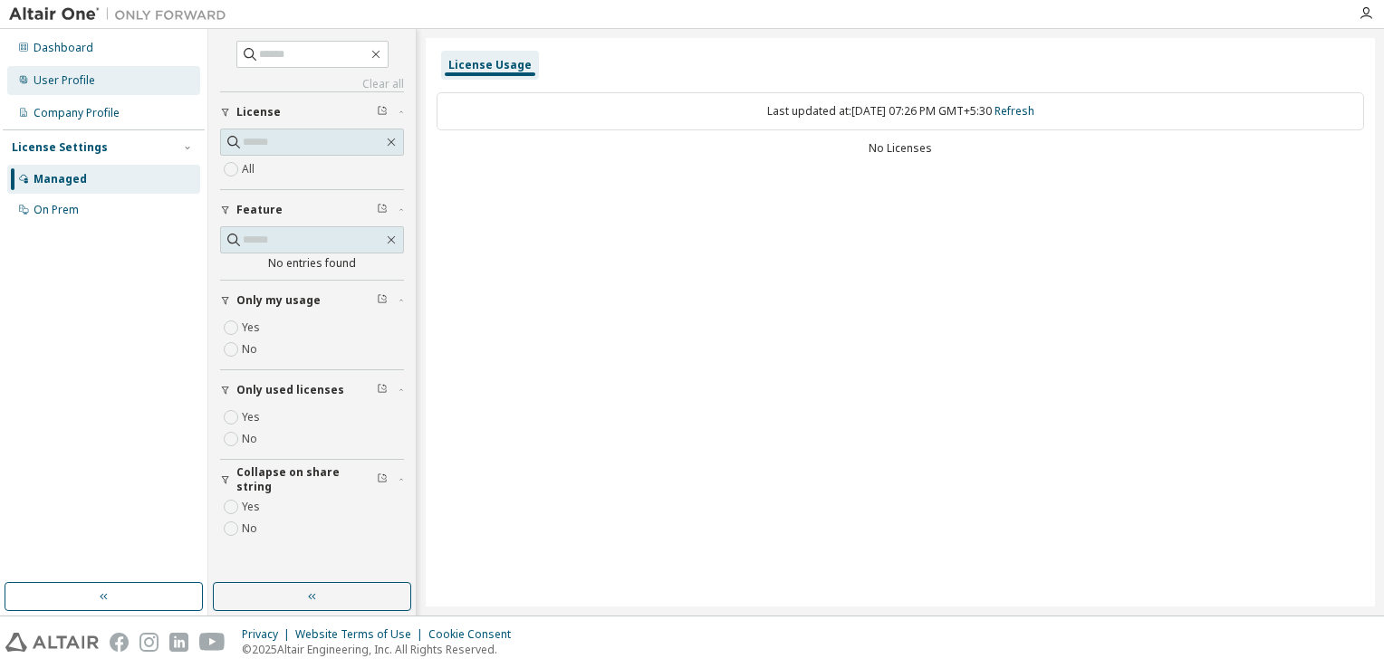
click at [94, 71] on div "User Profile" at bounding box center [103, 80] width 193 height 29
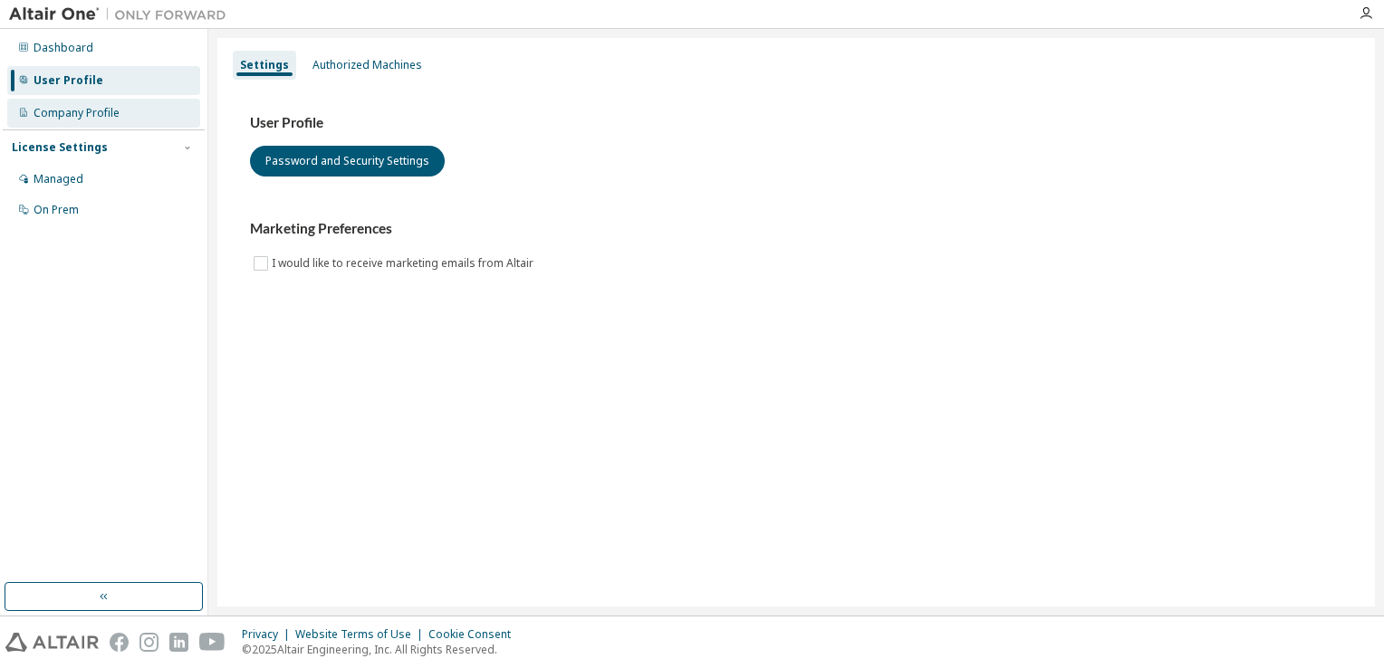
click at [102, 123] on div "Company Profile" at bounding box center [103, 113] width 193 height 29
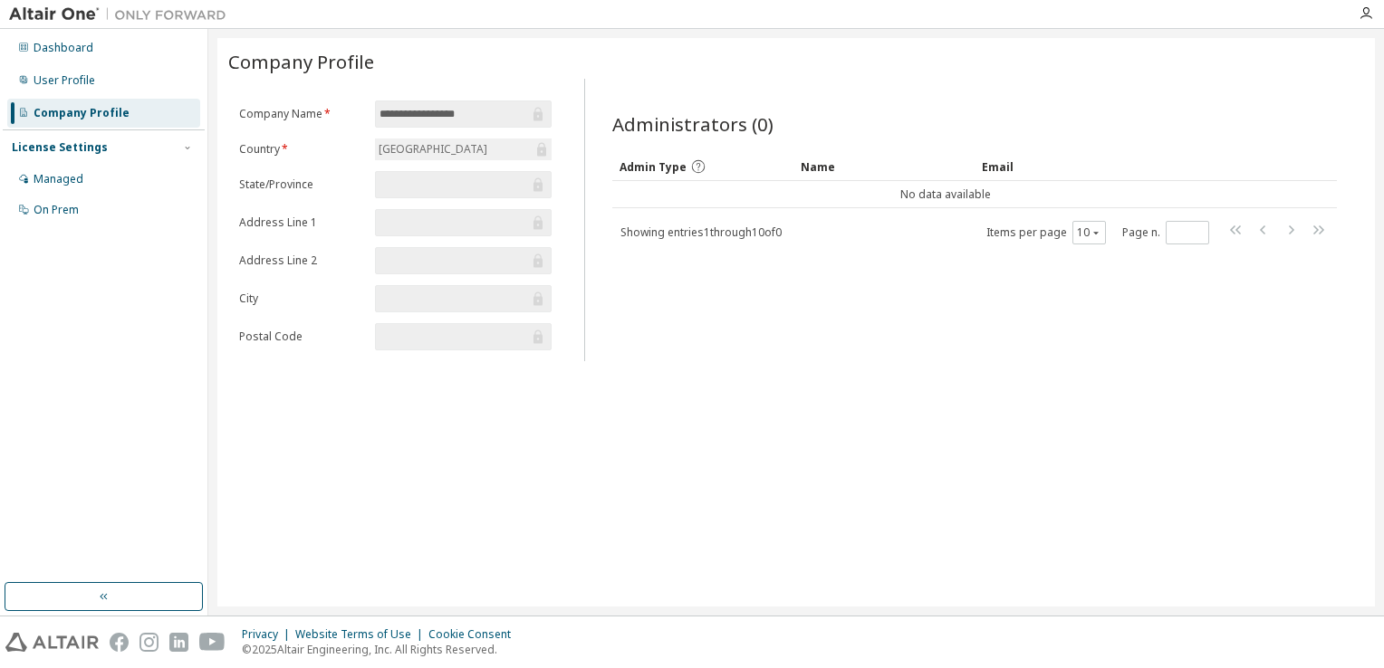
click at [412, 176] on input "text" at bounding box center [453, 185] width 149 height 18
click at [97, 67] on div "User Profile" at bounding box center [103, 80] width 193 height 29
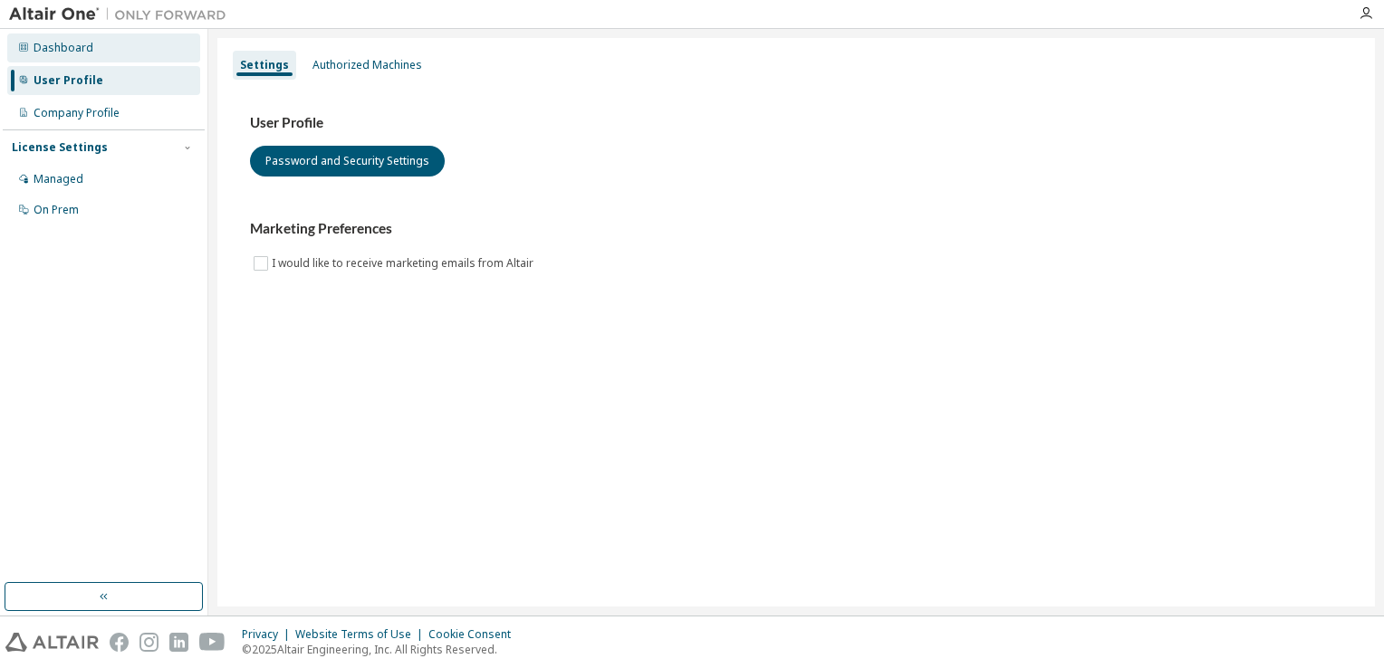
click at [87, 50] on div "Dashboard" at bounding box center [64, 48] width 60 height 14
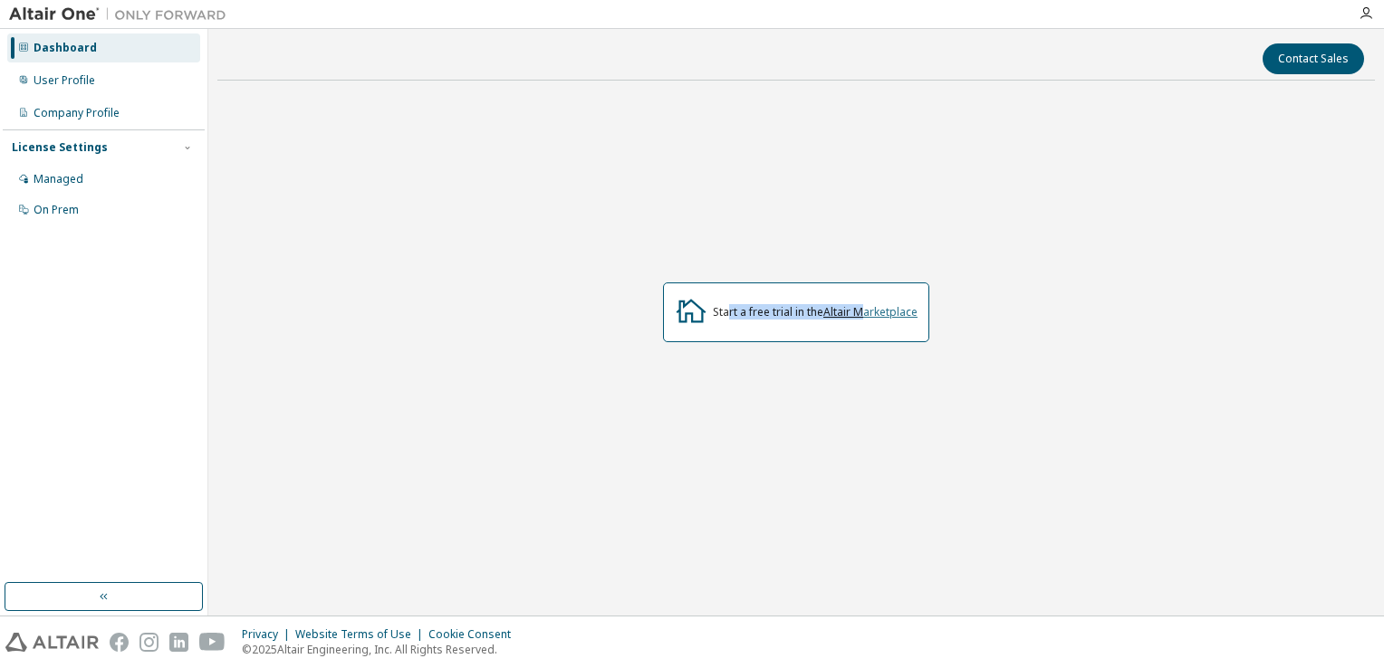
drag, startPoint x: 729, startPoint y: 312, endPoint x: 863, endPoint y: 317, distance: 134.1
click at [863, 317] on div "Start a free trial in the Altair Marketplace" at bounding box center [815, 312] width 205 height 14
drag, startPoint x: 863, startPoint y: 317, endPoint x: 848, endPoint y: 313, distance: 15.8
click at [848, 313] on link "Altair Marketplace" at bounding box center [870, 311] width 94 height 15
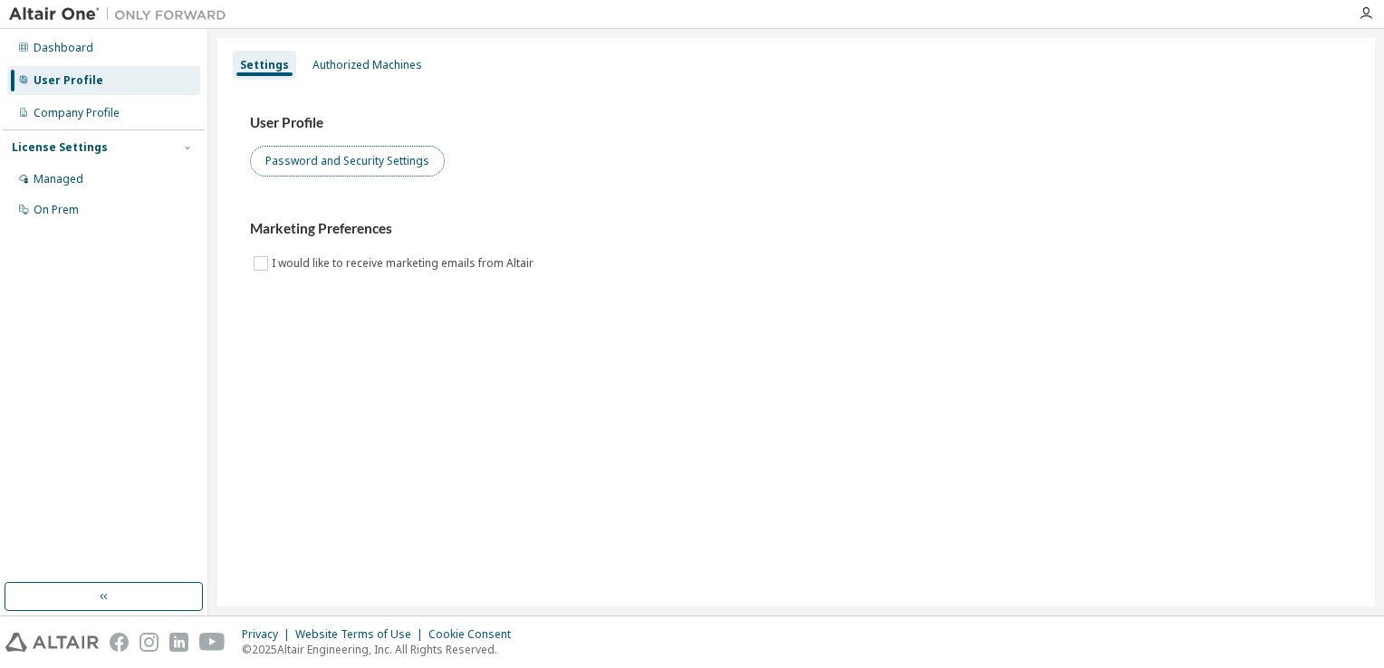
click at [362, 172] on button "Password and Security Settings" at bounding box center [347, 161] width 195 height 31
